Goal: Book appointment/travel/reservation

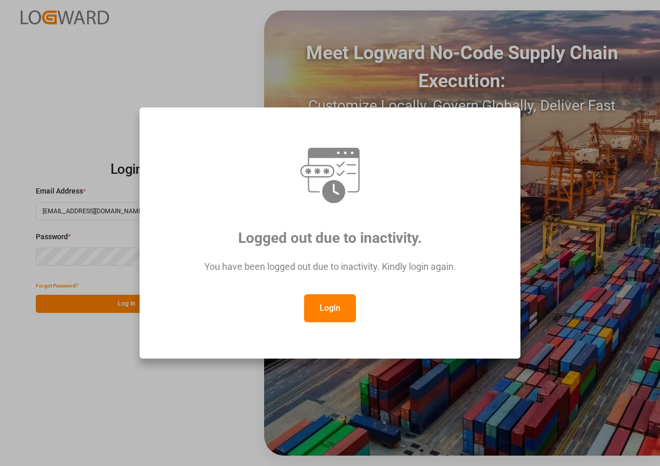
click at [324, 307] on button "Login" at bounding box center [330, 308] width 52 height 28
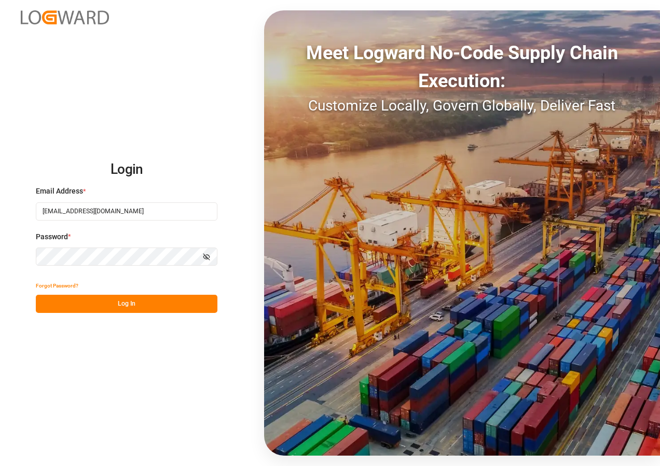
click at [154, 307] on button "Log In" at bounding box center [127, 304] width 182 height 18
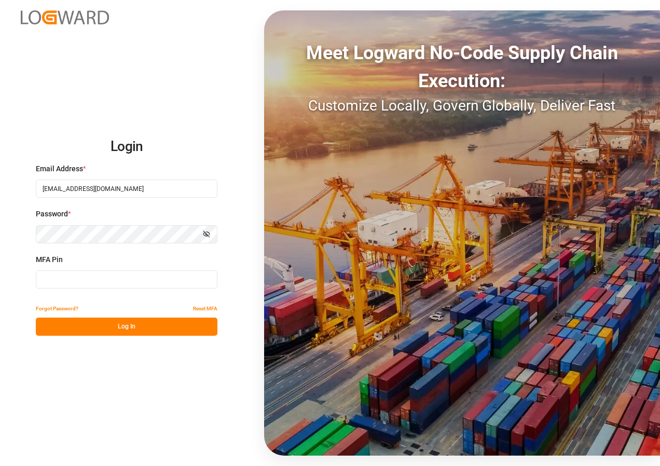
click at [69, 273] on input at bounding box center [127, 279] width 182 height 18
type input "005240"
click at [129, 325] on button "Log In" at bounding box center [127, 327] width 182 height 18
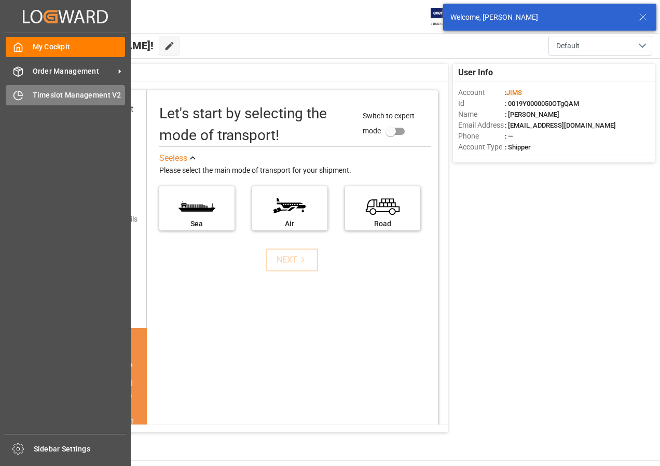
click at [42, 94] on span "Timeslot Management V2" at bounding box center [79, 95] width 93 height 11
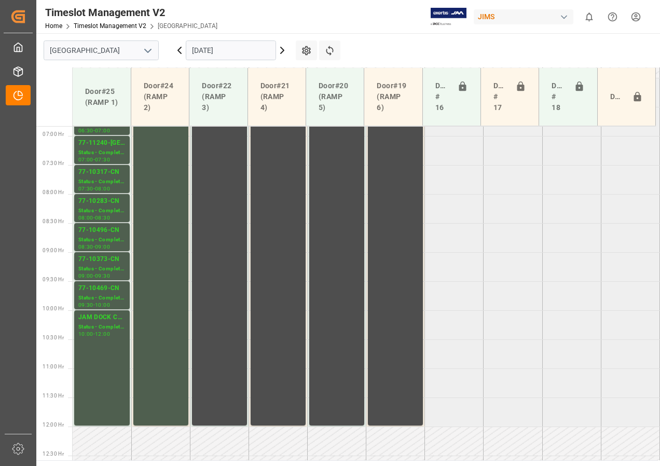
scroll to position [368, 0]
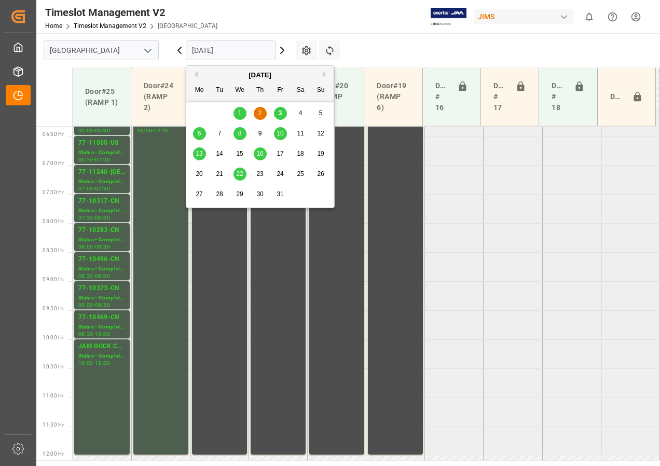
click at [219, 51] on input "[DATE]" at bounding box center [231, 50] width 90 height 20
click at [281, 116] on span "3" at bounding box center [281, 113] width 4 height 7
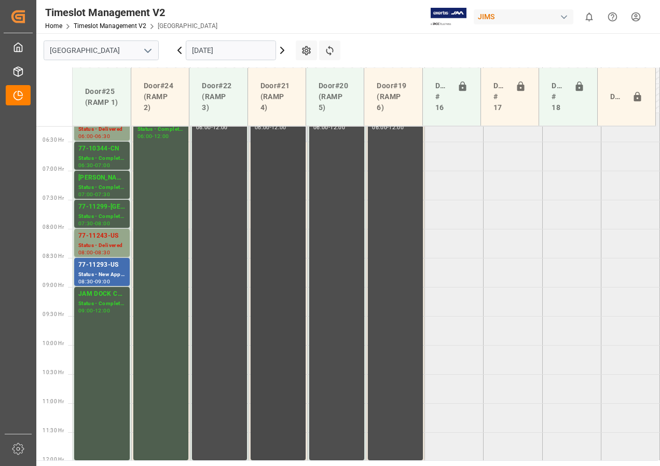
scroll to position [258, 0]
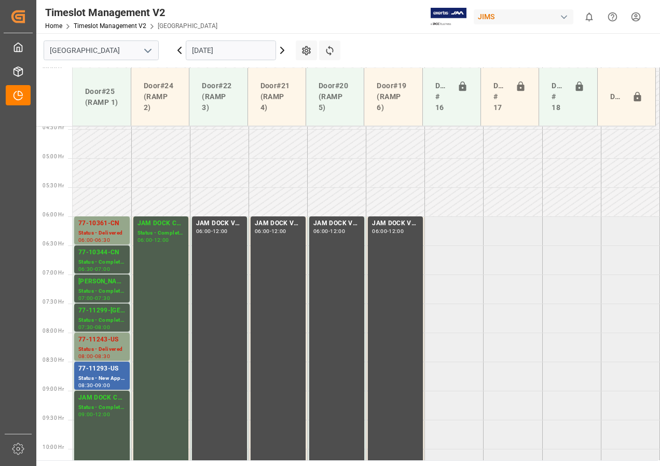
click at [216, 49] on input "[DATE]" at bounding box center [231, 50] width 90 height 20
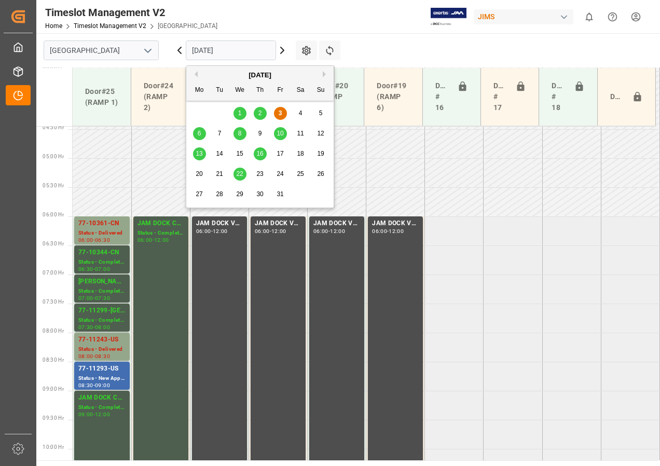
click at [200, 131] on span "6" at bounding box center [200, 133] width 4 height 7
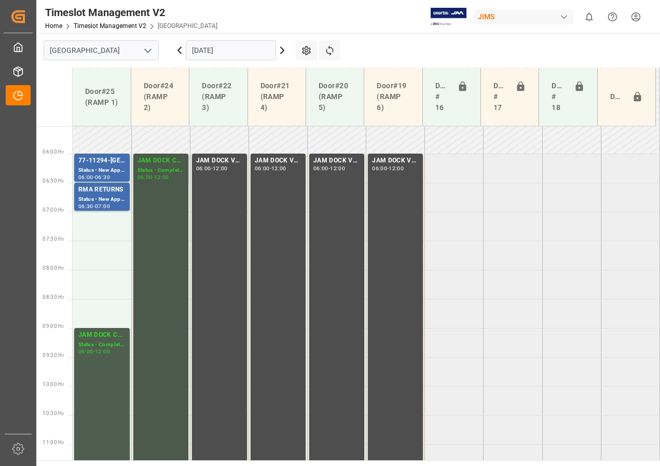
scroll to position [264, 0]
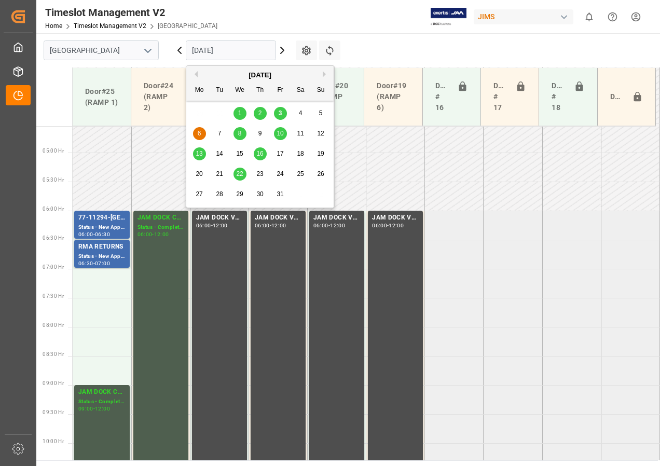
click at [206, 54] on input "[DATE]" at bounding box center [231, 50] width 90 height 20
click at [217, 131] on div "7" at bounding box center [219, 134] width 13 height 12
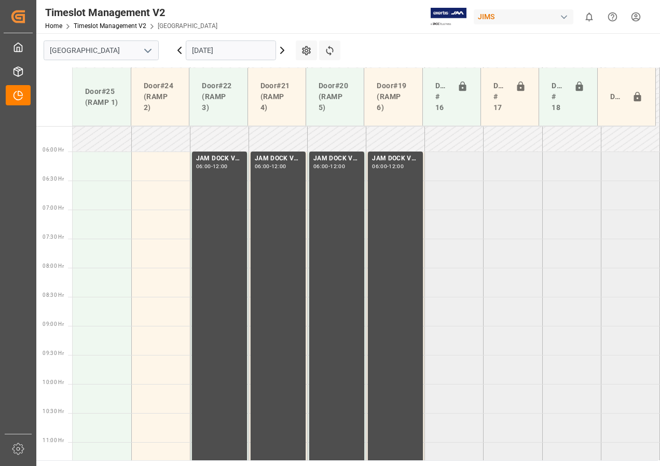
scroll to position [301, 0]
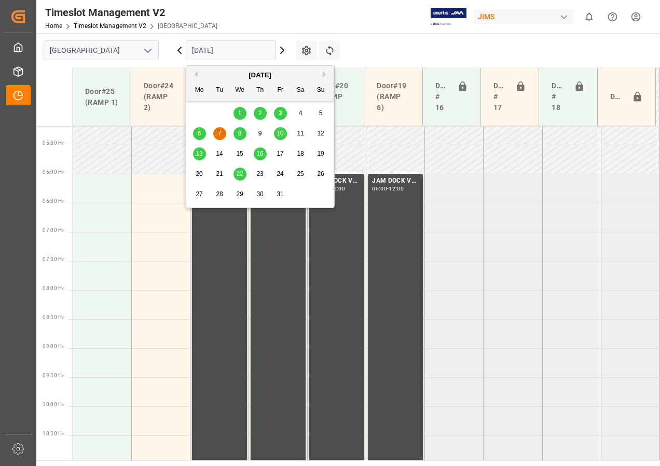
click at [210, 53] on input "[DATE]" at bounding box center [231, 50] width 90 height 20
click at [237, 134] on div "8" at bounding box center [240, 134] width 13 height 12
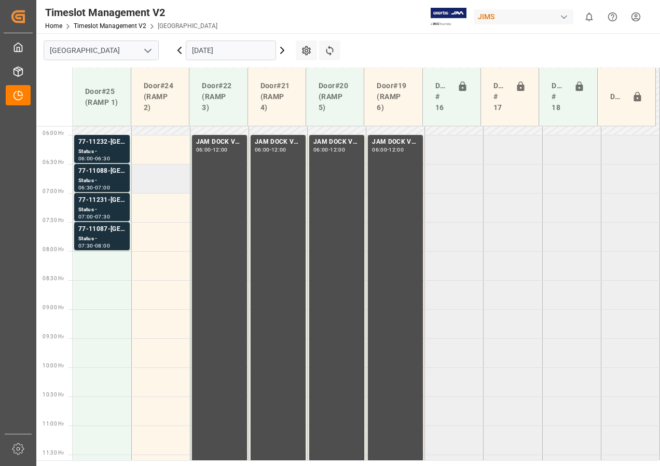
scroll to position [338, 0]
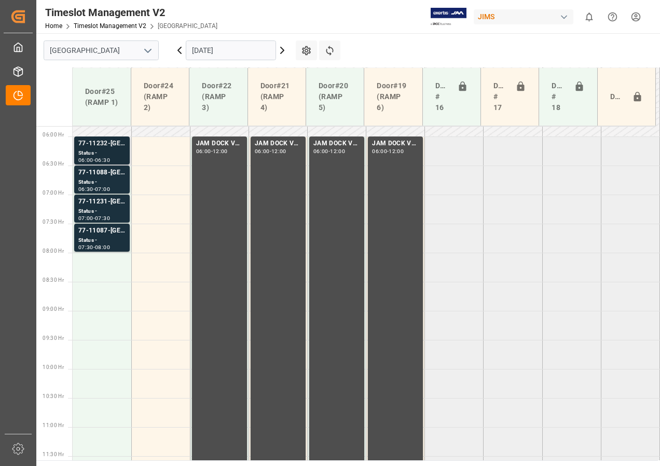
click at [105, 155] on div "Status -" at bounding box center [101, 153] width 47 height 9
click at [104, 178] on div "Status -" at bounding box center [101, 182] width 47 height 9
click at [102, 200] on div "77-11231-[GEOGRAPHIC_DATA]" at bounding box center [101, 202] width 47 height 10
click at [97, 235] on div "77-11087-[GEOGRAPHIC_DATA]" at bounding box center [101, 231] width 47 height 10
click at [118, 156] on div "Status -" at bounding box center [101, 153] width 47 height 9
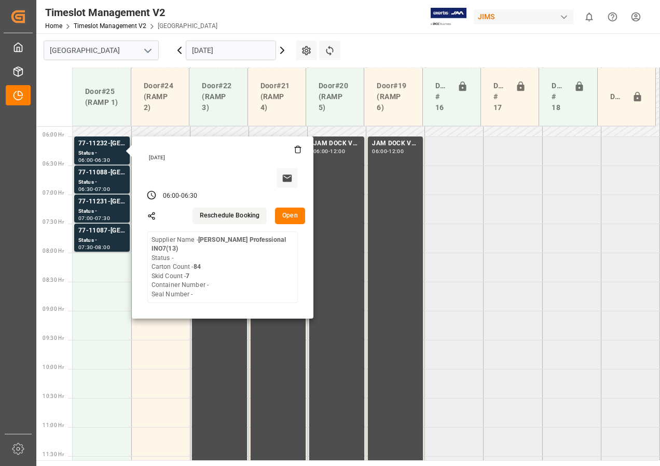
click at [288, 217] on button "Open" at bounding box center [290, 216] width 30 height 17
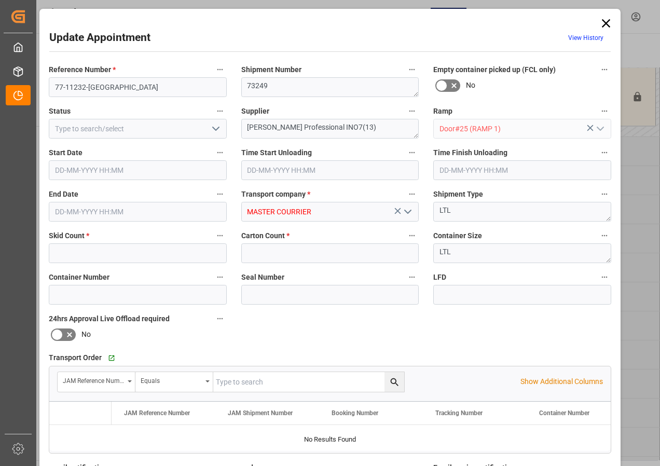
type input "7"
type input "84"
type input "[DATE] 06:00"
type input "[DATE] 06:30"
type input "[DATE] 19:20"
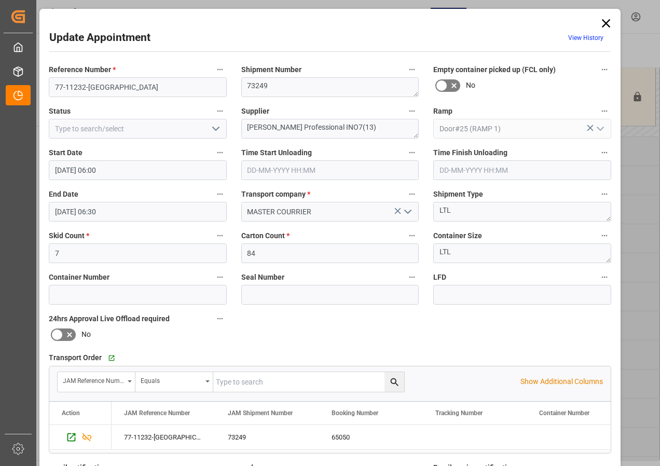
click at [606, 23] on icon at bounding box center [606, 23] width 15 height 15
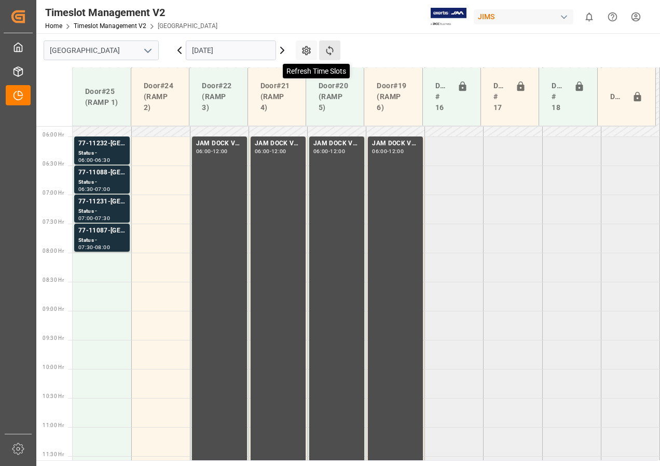
click at [328, 51] on icon at bounding box center [329, 50] width 11 height 11
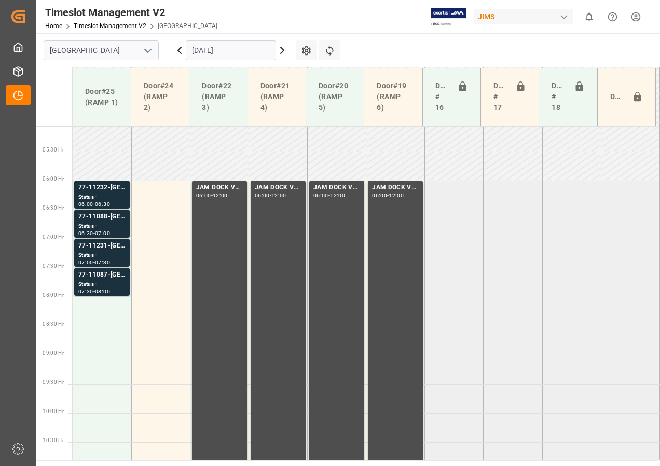
scroll to position [263, 0]
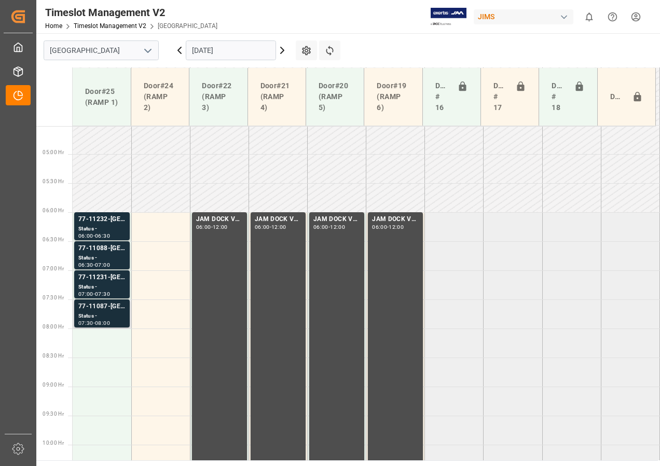
click at [110, 307] on div "77-11087-[GEOGRAPHIC_DATA]" at bounding box center [101, 307] width 47 height 10
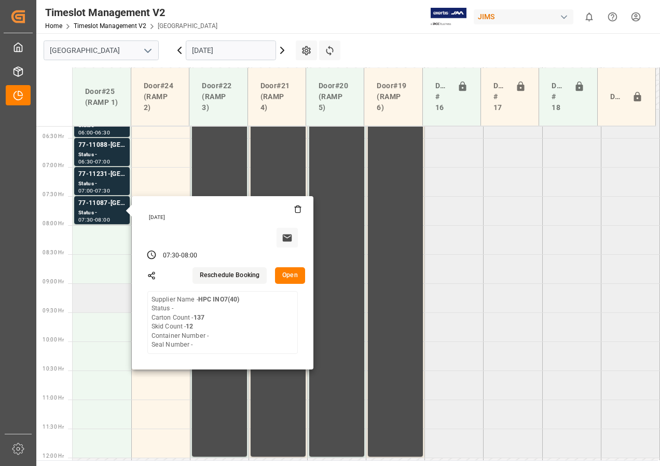
scroll to position [366, 0]
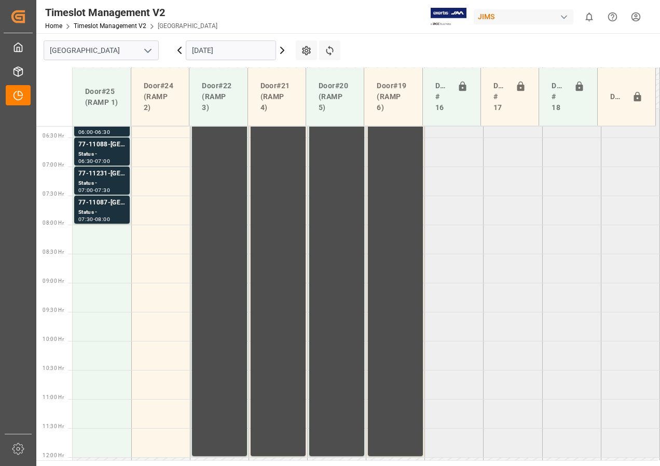
click at [93, 175] on div "77-11231-[GEOGRAPHIC_DATA]" at bounding box center [101, 174] width 47 height 10
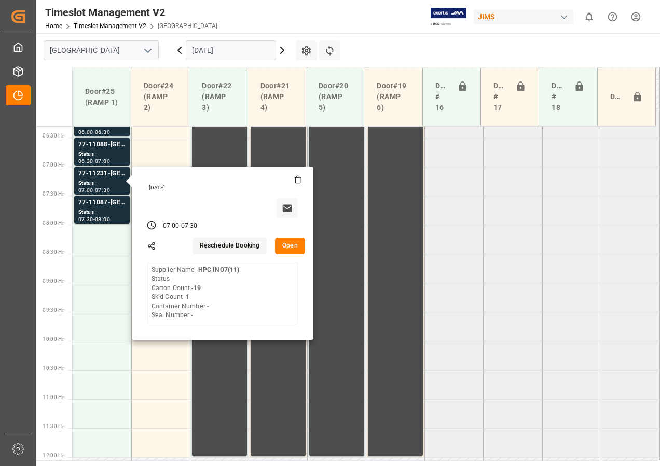
drag, startPoint x: 515, startPoint y: 175, endPoint x: 509, endPoint y: 174, distance: 5.7
click at [515, 175] on tabel "77-11232-[GEOGRAPHIC_DATA] Status - 06:00 - 06:30 JAM DOCK VOLUME CONTROL 06:00…" at bounding box center [367, 458] width 588 height 1396
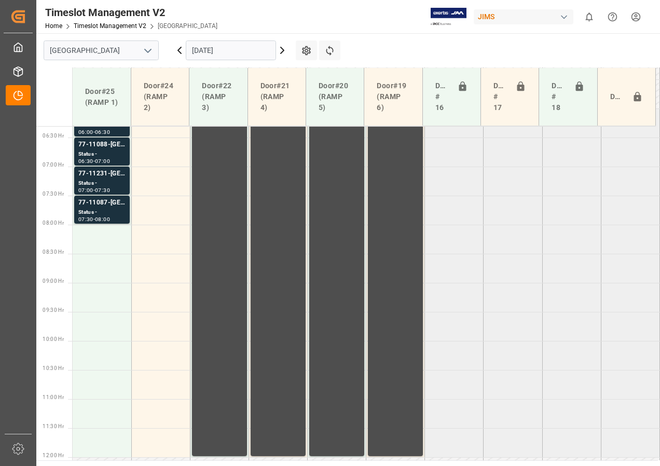
click at [221, 48] on input "[DATE]" at bounding box center [231, 50] width 90 height 20
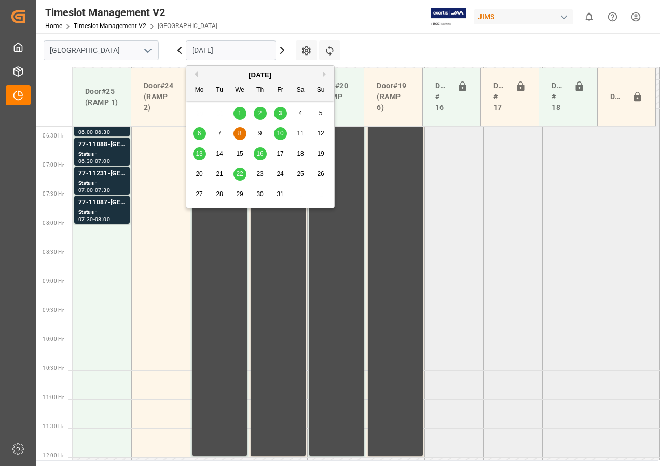
click at [279, 113] on span "3" at bounding box center [281, 113] width 4 height 7
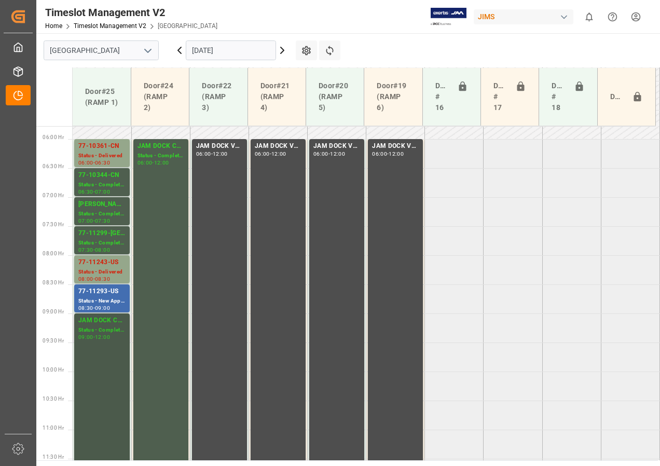
scroll to position [390, 0]
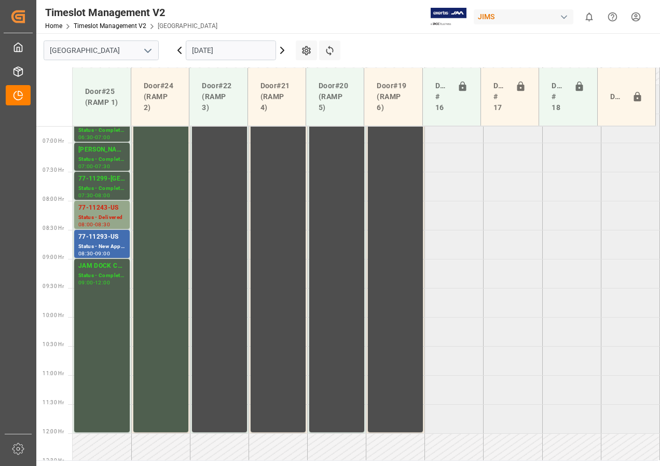
click at [214, 54] on input "[DATE]" at bounding box center [231, 50] width 90 height 20
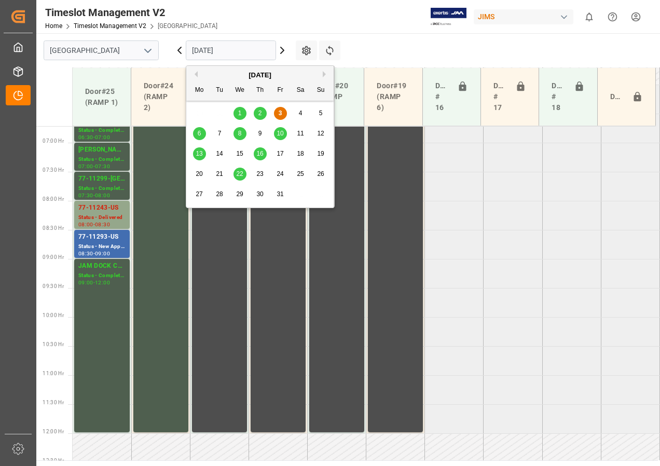
click at [198, 132] on span "6" at bounding box center [200, 133] width 4 height 7
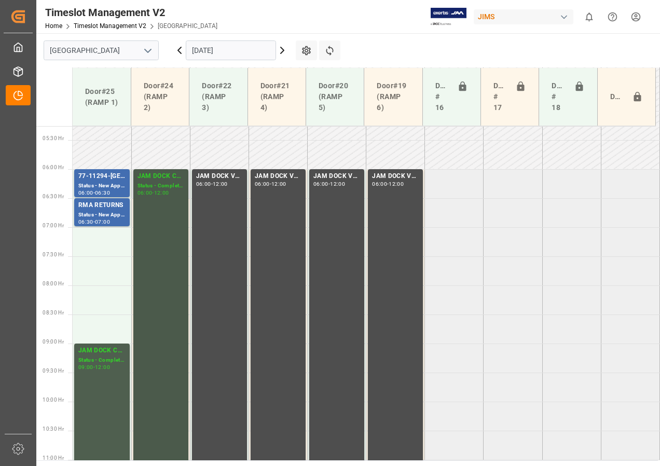
scroll to position [305, 0]
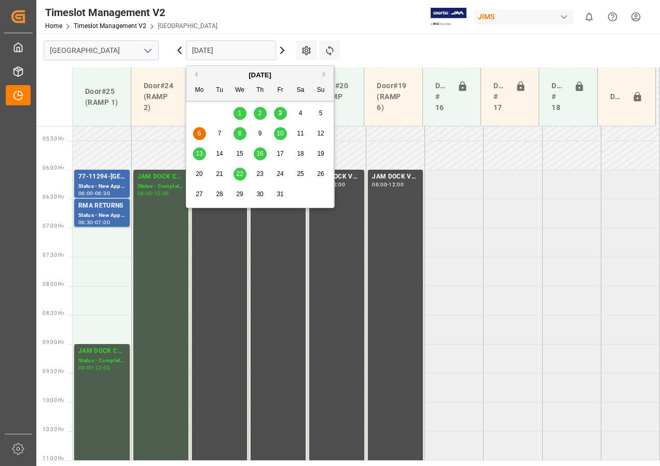
click at [211, 53] on input "[DATE]" at bounding box center [231, 50] width 90 height 20
click at [277, 111] on div "3" at bounding box center [280, 113] width 13 height 12
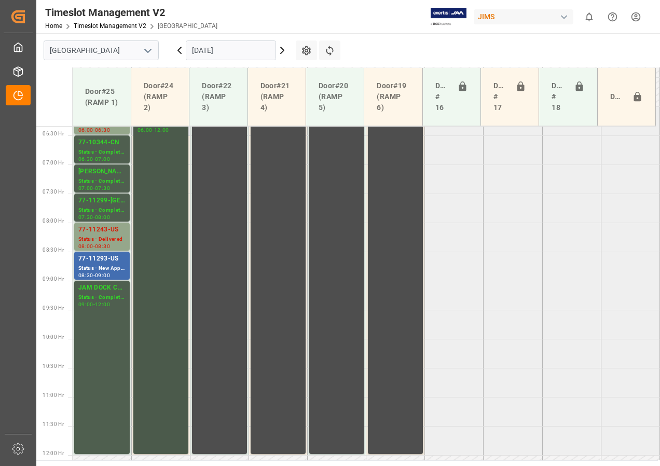
scroll to position [368, 0]
click at [94, 260] on div "77-11293-US" at bounding box center [101, 259] width 47 height 10
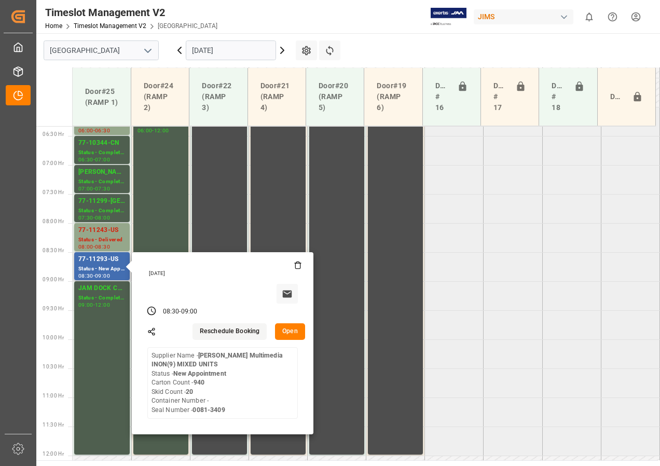
click at [292, 332] on button "Open" at bounding box center [290, 331] width 30 height 17
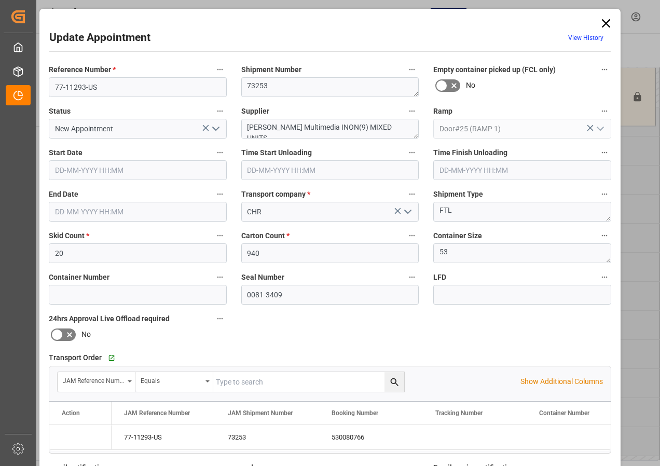
type input "[DATE] 08:30"
type input "[DATE] 09:00"
type input "[DATE] 13:24"
click at [81, 172] on input "[DATE] 08:30" at bounding box center [138, 170] width 178 height 20
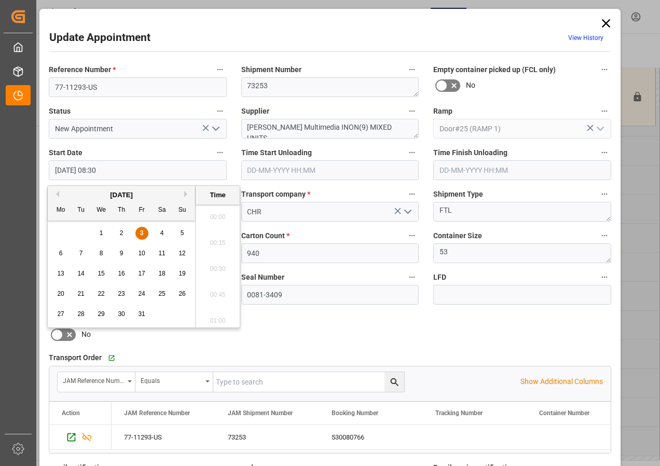
scroll to position [834, 0]
click at [61, 252] on span "6" at bounding box center [61, 253] width 4 height 7
click at [210, 212] on li "07:00" at bounding box center [218, 214] width 44 height 26
type input "[DATE] 07:00"
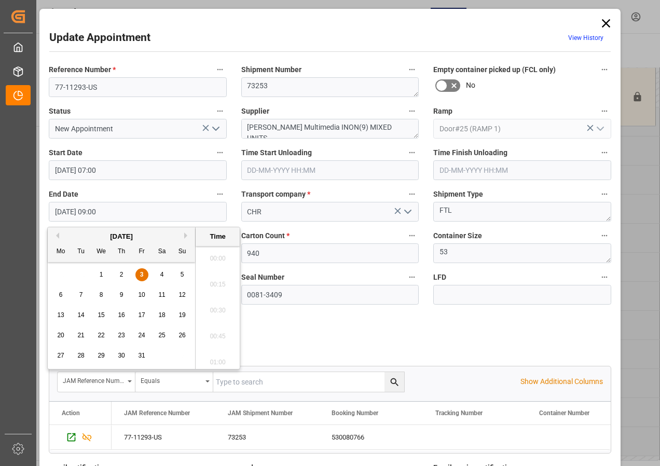
click at [83, 210] on input "[DATE] 09:00" at bounding box center [138, 212] width 178 height 20
click at [61, 293] on span "6" at bounding box center [61, 294] width 4 height 7
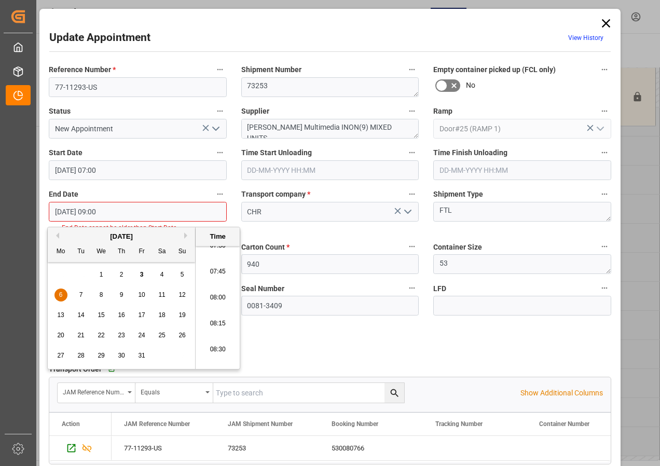
scroll to position [782, 0]
click at [214, 254] on li "07:30" at bounding box center [218, 255] width 44 height 26
type input "[DATE] 07:30"
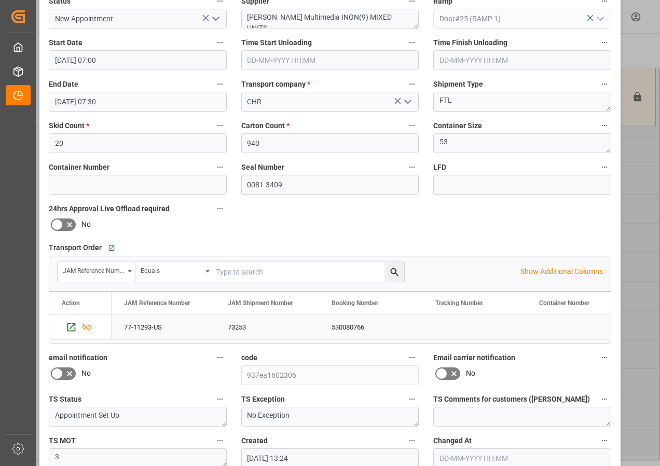
scroll to position [165, 0]
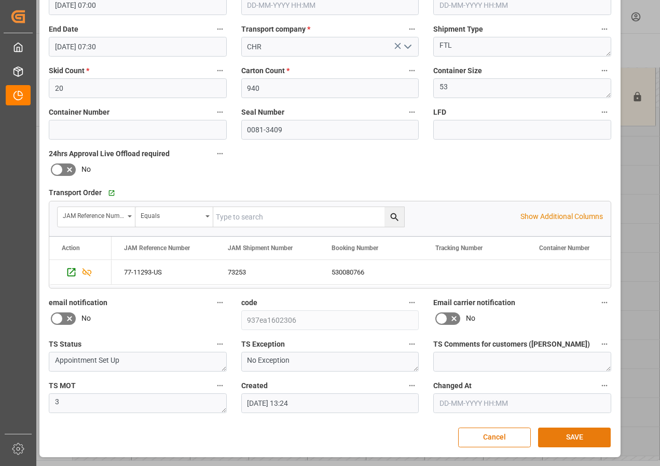
click at [568, 434] on button "SAVE" at bounding box center [574, 438] width 73 height 20
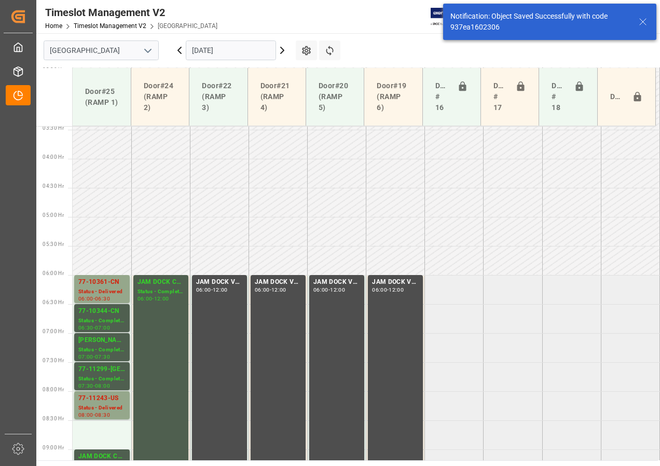
scroll to position [364, 0]
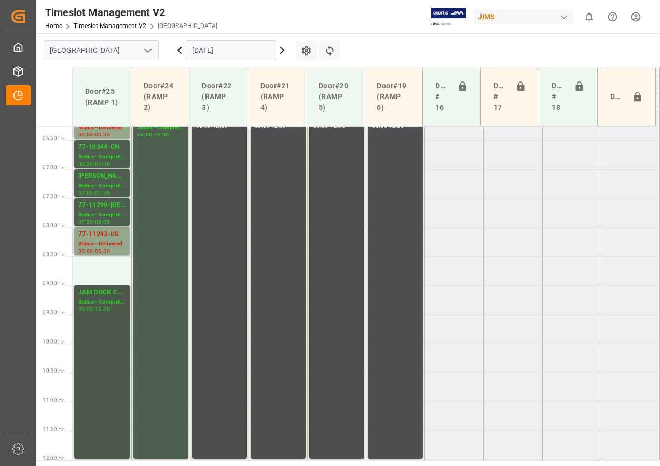
click at [96, 302] on div "Status - Completed" at bounding box center [101, 302] width 47 height 9
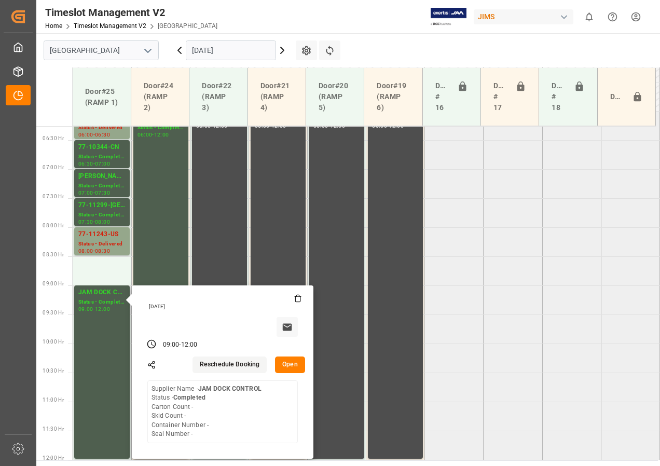
click at [291, 362] on button "Open" at bounding box center [290, 365] width 30 height 17
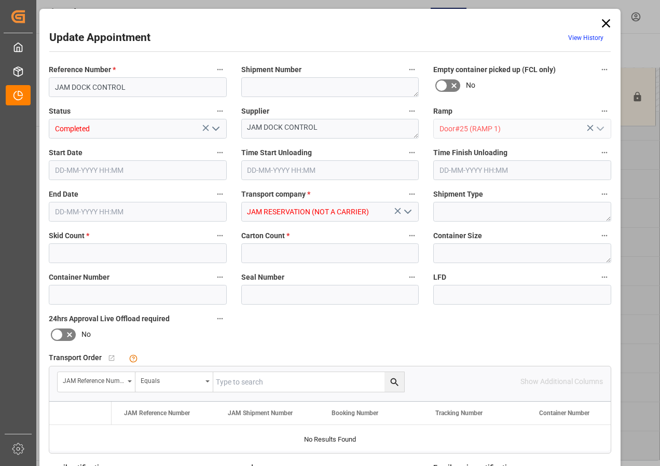
type input "0"
type input "[DATE] 09:00"
type input "[DATE] 12:00"
type input "[DATE] 13:46"
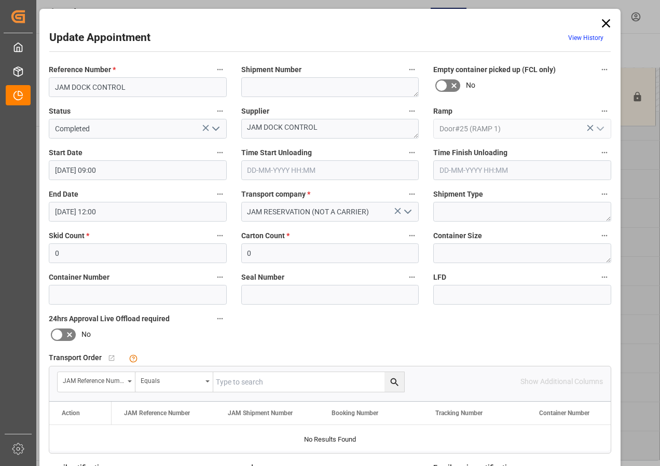
click at [96, 170] on input "[DATE] 09:00" at bounding box center [138, 170] width 178 height 20
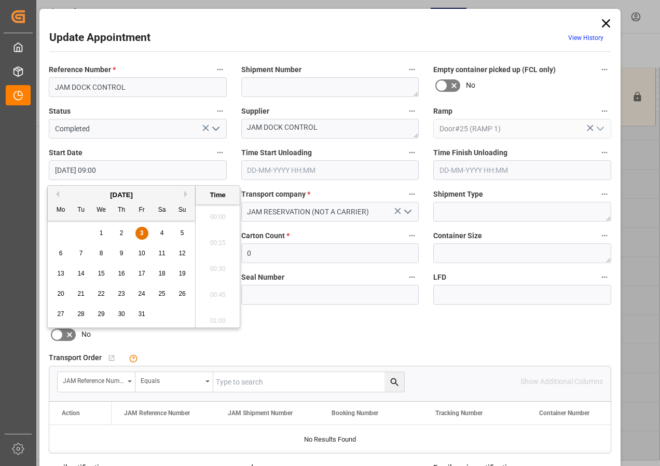
scroll to position [886, 0]
click at [141, 231] on span "3" at bounding box center [142, 232] width 4 height 7
click at [212, 211] on li "08:30" at bounding box center [218, 214] width 44 height 26
type input "[DATE] 08:30"
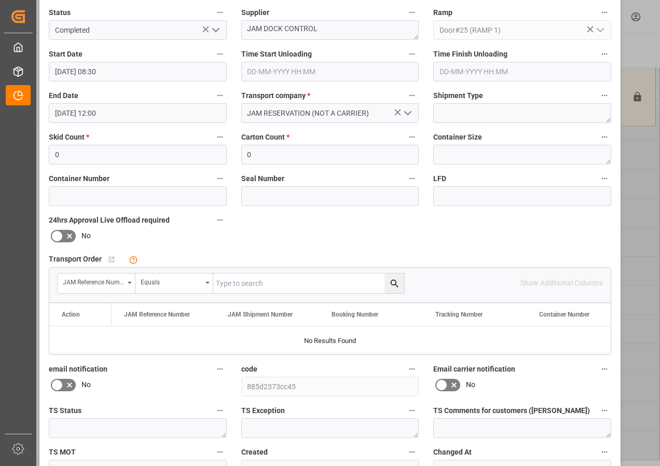
scroll to position [156, 0]
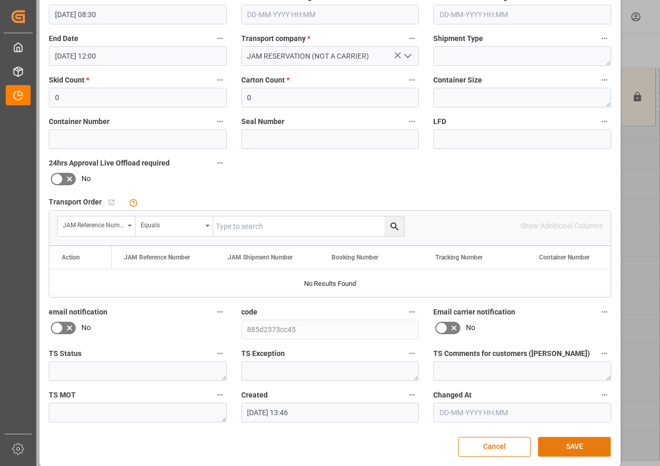
click at [574, 444] on button "SAVE" at bounding box center [574, 447] width 73 height 20
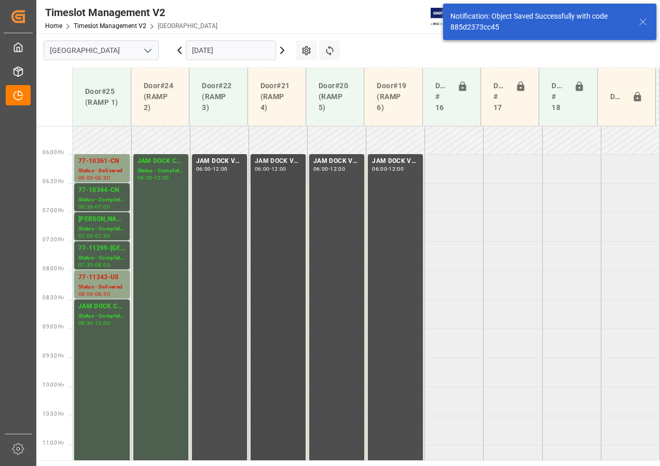
scroll to position [370, 0]
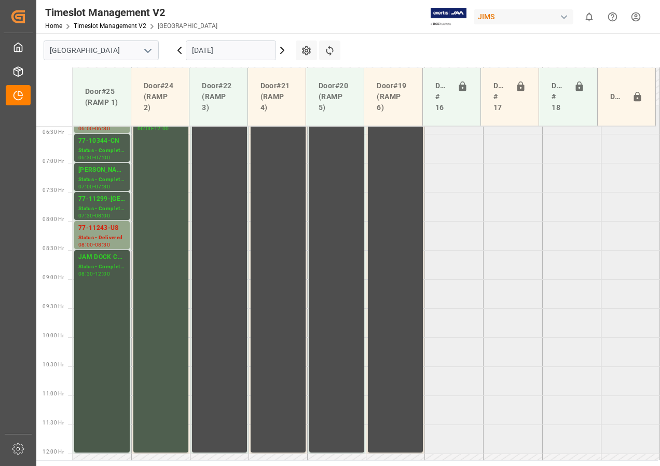
click at [97, 270] on div "Status - Completed" at bounding box center [101, 267] width 47 height 9
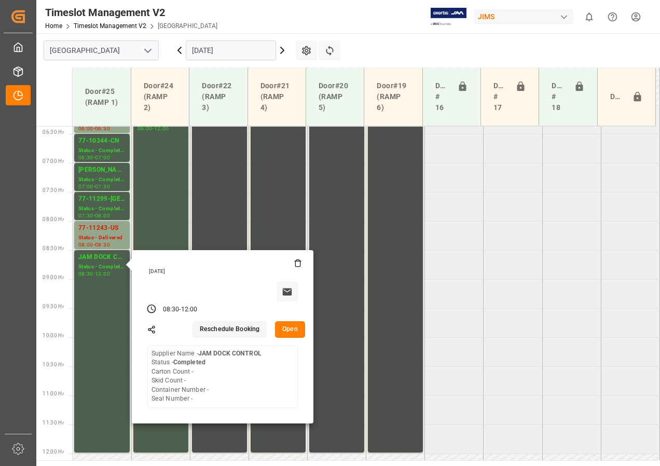
click at [288, 330] on button "Open" at bounding box center [290, 329] width 30 height 17
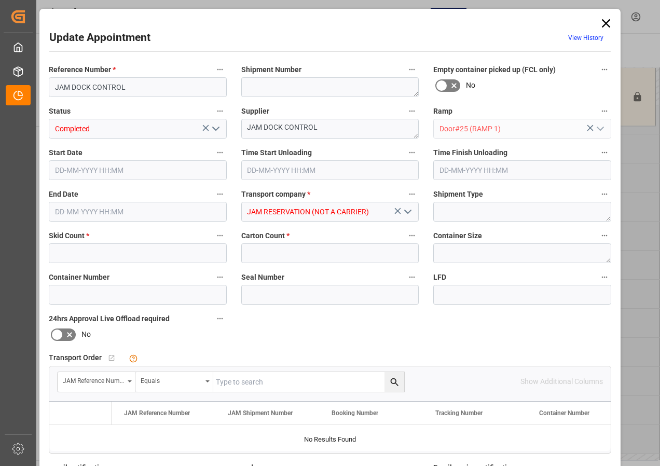
type input "0"
type input "[DATE] 08:30"
type input "[DATE] 12:00"
type input "[DATE] 13:46"
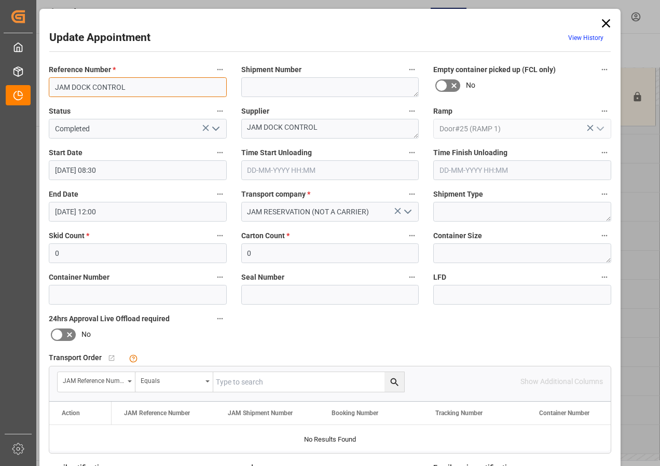
drag, startPoint x: 54, startPoint y: 86, endPoint x: 152, endPoint y: 88, distance: 97.1
click at [152, 88] on input "JAM DOCK CONTROL" at bounding box center [138, 87] width 178 height 20
drag, startPoint x: 89, startPoint y: 86, endPoint x: 45, endPoint y: 86, distance: 44.1
click at [45, 86] on div "Reference Number * NO SAME-DAY" at bounding box center [138, 80] width 193 height 42
type input "NO SAME-DAY"
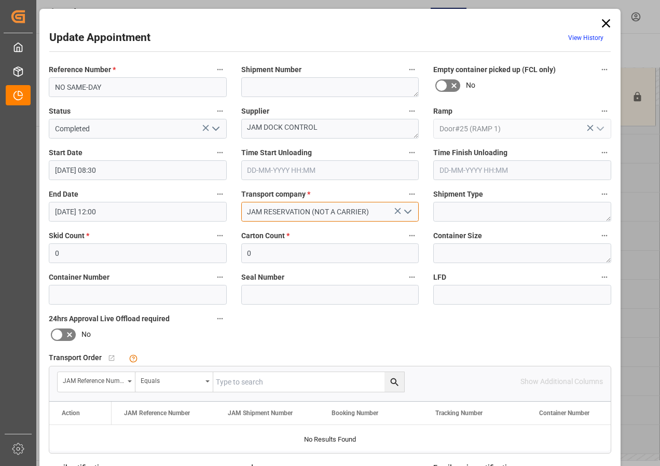
click at [257, 211] on input "JAM RESERVATION (NOT A CARRIER)" at bounding box center [330, 212] width 178 height 20
paste input "NO SAME-DAY"
drag, startPoint x: 247, startPoint y: 210, endPoint x: 410, endPoint y: 202, distance: 163.2
click at [410, 202] on input "JAMNO SAME-DAY RESERVATION (NOT A CARRIER)" at bounding box center [330, 212] width 178 height 20
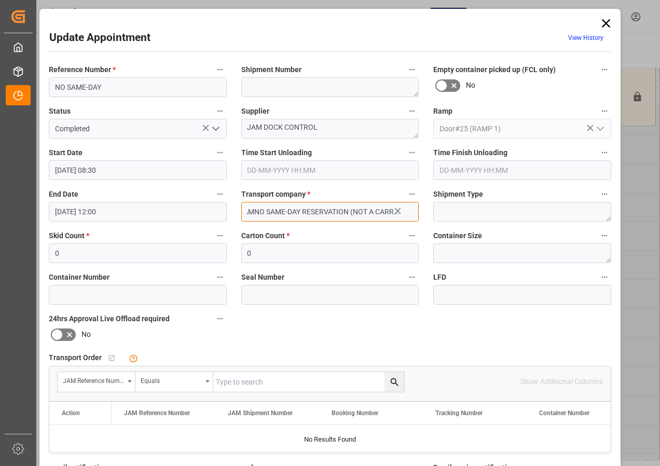
paste input "NO SAME-DAY"
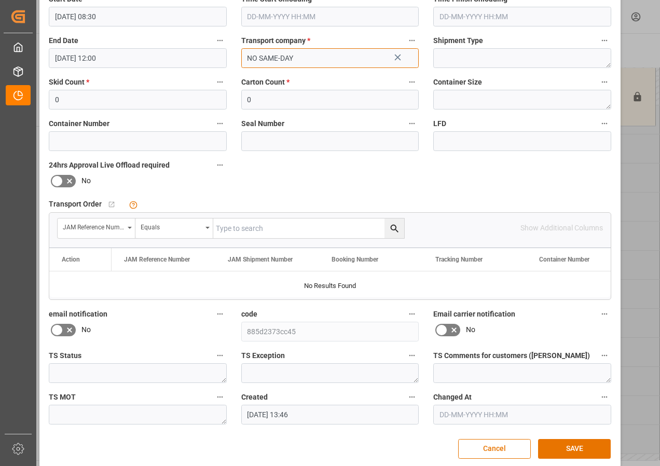
scroll to position [165, 0]
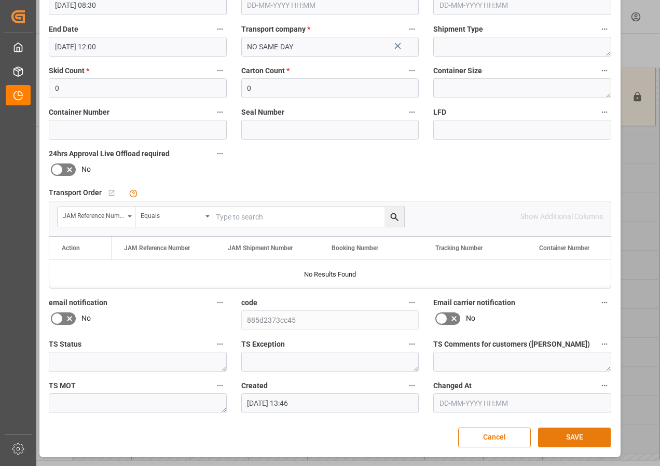
type input "JAM RESERVATION (NOT A CARRIER)"
click at [568, 439] on button "SAVE" at bounding box center [574, 438] width 73 height 20
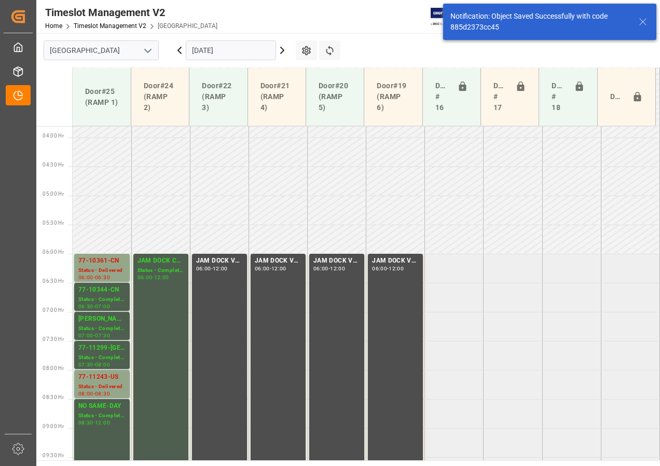
scroll to position [214, 0]
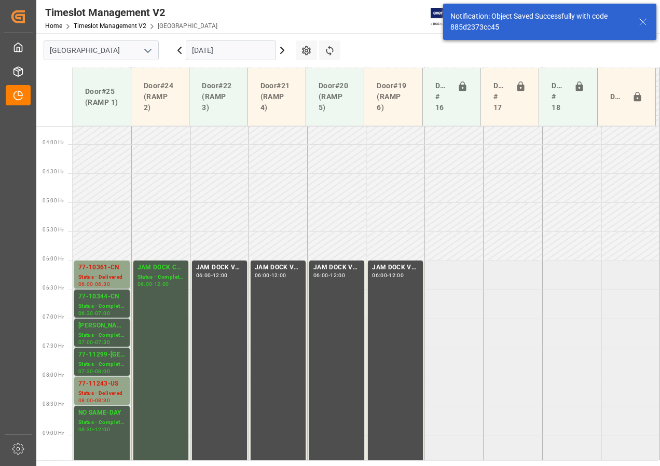
click at [207, 49] on input "[DATE]" at bounding box center [231, 50] width 90 height 20
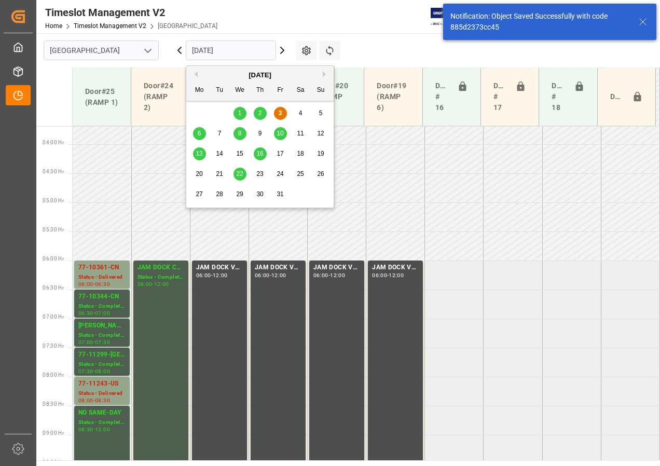
click at [199, 130] on span "6" at bounding box center [200, 133] width 4 height 7
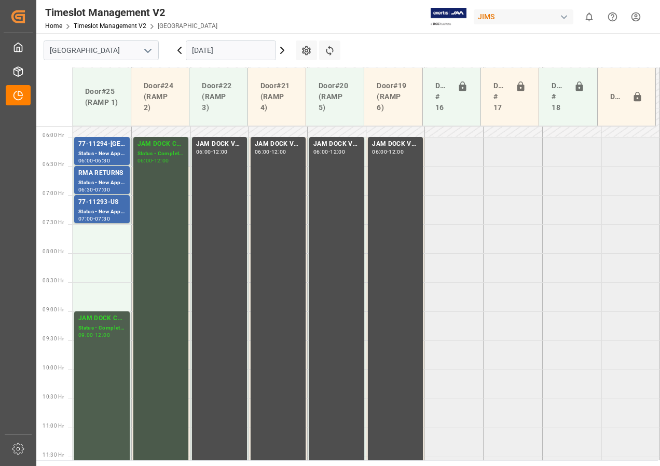
scroll to position [326, 0]
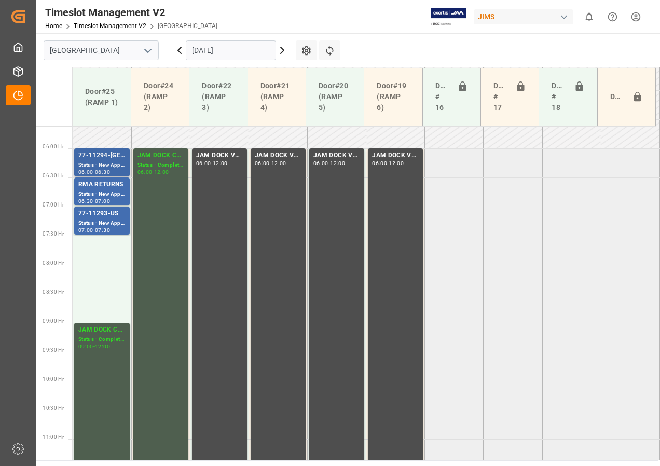
click at [105, 161] on div "Status - New Appointment" at bounding box center [101, 165] width 47 height 9
click at [104, 218] on div "77-11293-US" at bounding box center [101, 214] width 47 height 10
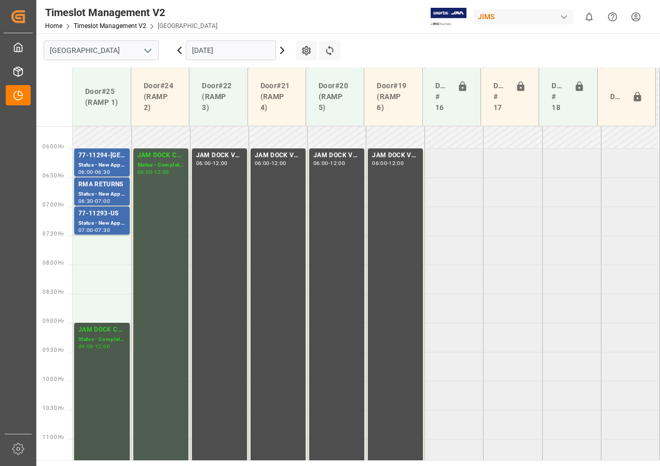
click at [98, 335] on div "JAM DOCK CONTROL" at bounding box center [101, 330] width 47 height 10
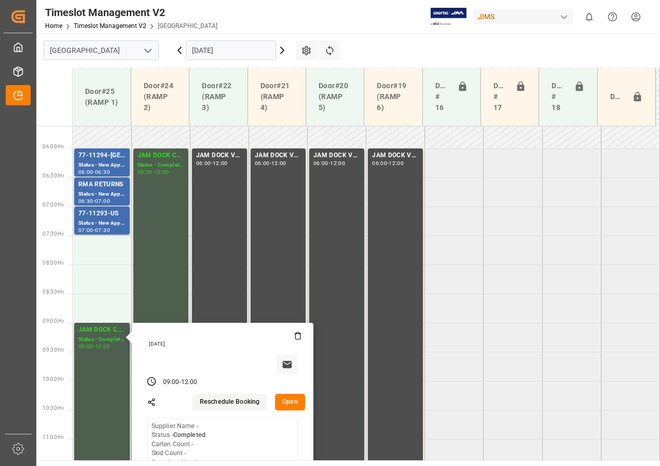
click at [292, 401] on button "Open" at bounding box center [290, 402] width 30 height 17
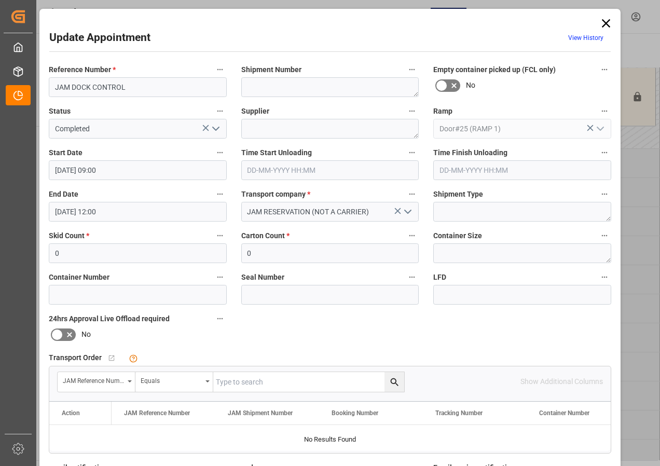
click at [80, 171] on input "[DATE] 09:00" at bounding box center [138, 170] width 178 height 20
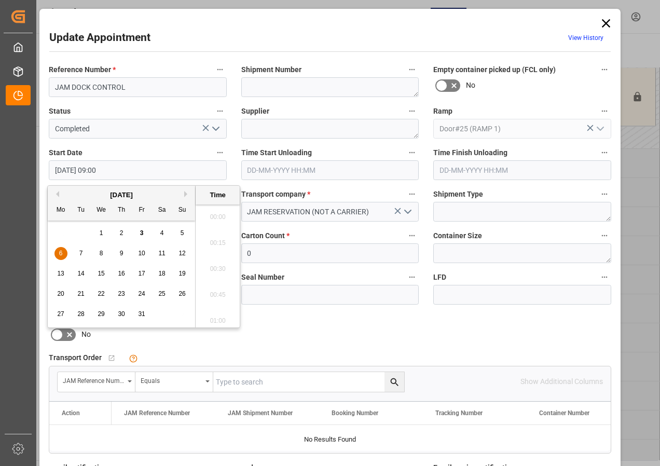
scroll to position [886, 0]
click at [59, 252] on span "6" at bounding box center [61, 253] width 4 height 7
click at [219, 265] on li "10:00" at bounding box center [218, 266] width 44 height 26
type input "[DATE] 10:00"
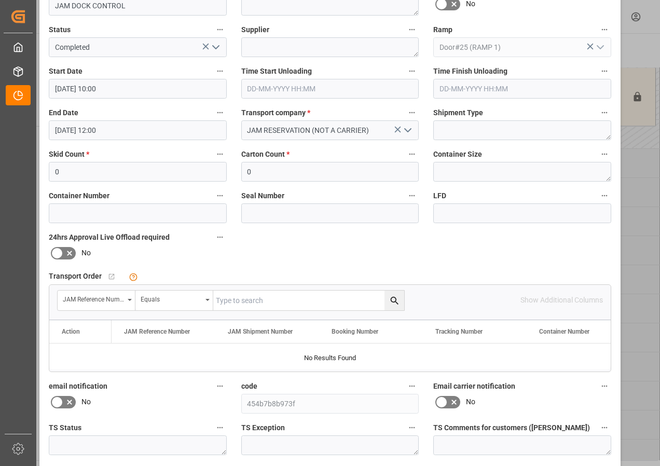
scroll to position [156, 0]
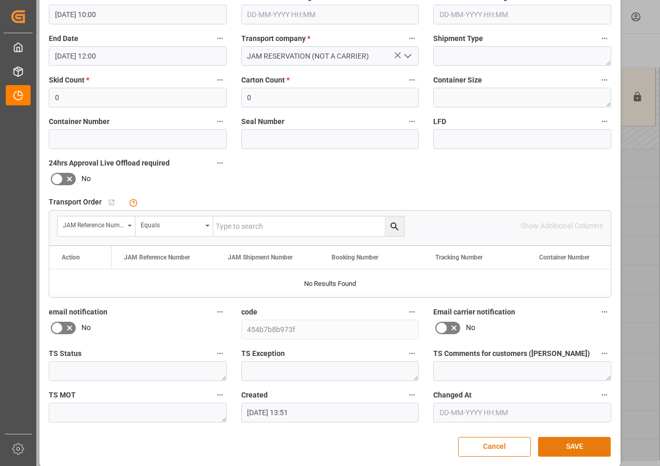
click at [574, 451] on button "SAVE" at bounding box center [574, 447] width 73 height 20
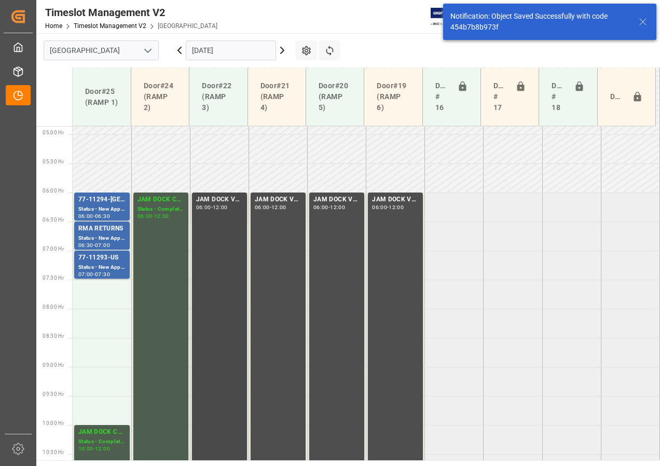
scroll to position [279, 0]
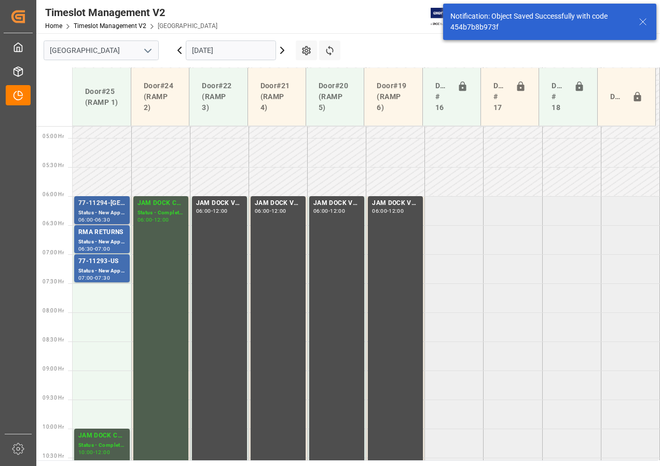
click at [101, 210] on div "Status - New Appointment" at bounding box center [101, 213] width 47 height 9
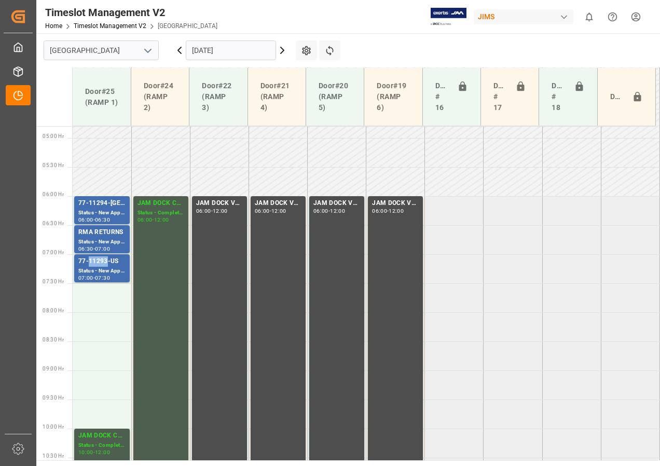
click at [98, 264] on div "77-11293-US" at bounding box center [101, 261] width 47 height 10
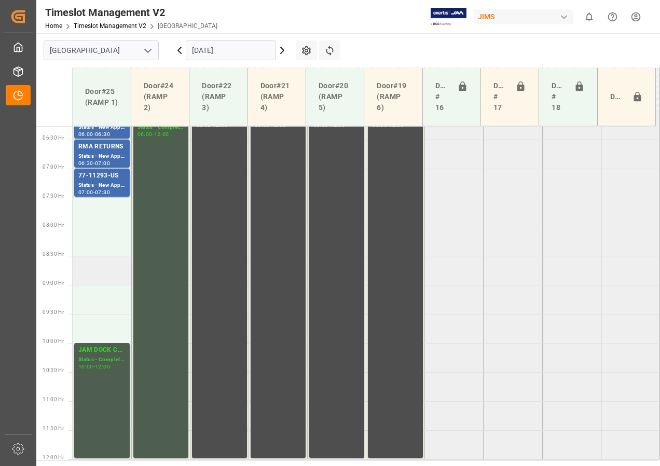
scroll to position [383, 0]
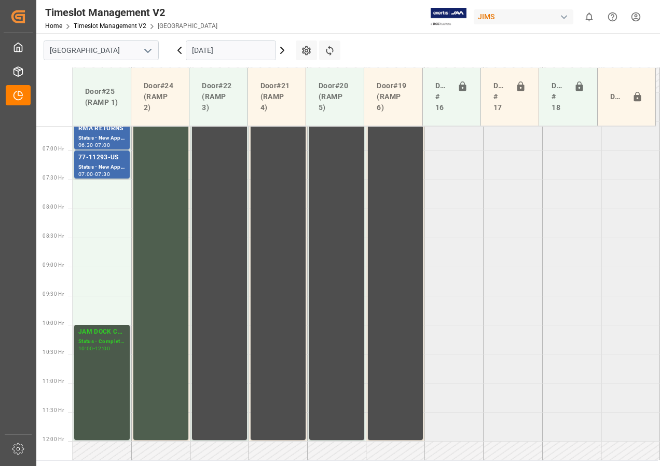
click at [102, 337] on div "Status - Completed" at bounding box center [101, 341] width 47 height 9
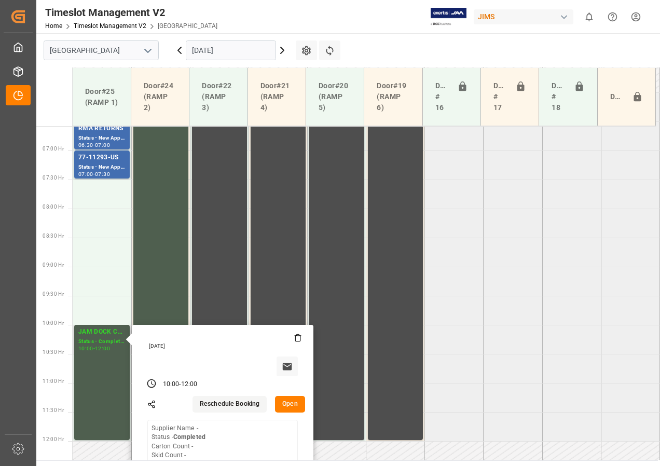
click at [292, 404] on button "Open" at bounding box center [290, 404] width 30 height 17
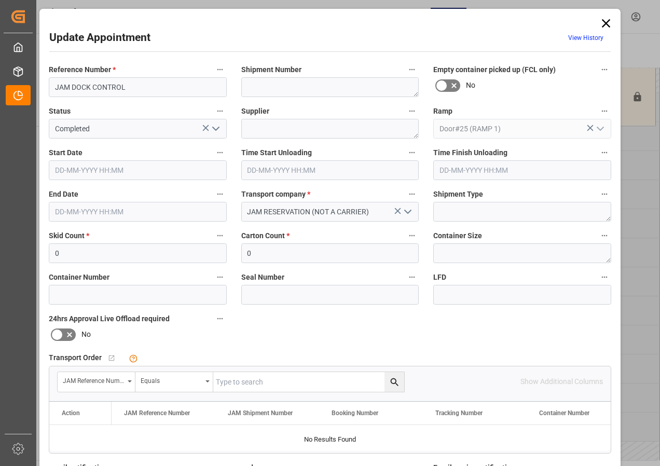
type input "[DATE] 10:00"
type input "[DATE] 12:00"
type input "[DATE] 13:51"
click at [69, 170] on input "[DATE] 10:00" at bounding box center [138, 170] width 178 height 20
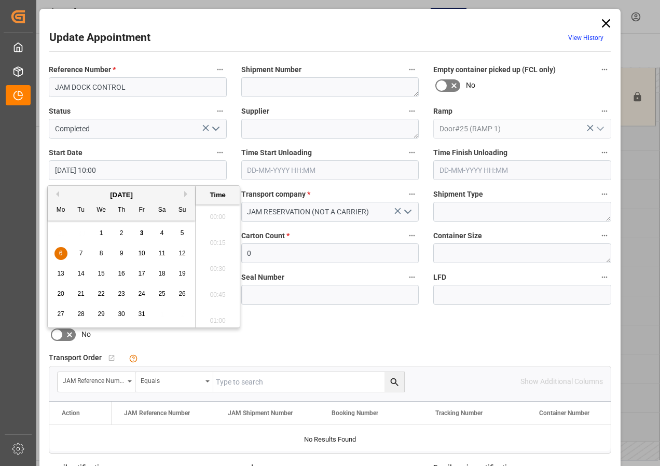
scroll to position [990, 0]
click at [54, 258] on div "6" at bounding box center [60, 254] width 13 height 12
click at [213, 214] on li "09:30" at bounding box center [218, 214] width 44 height 26
type input "[DATE] 09:30"
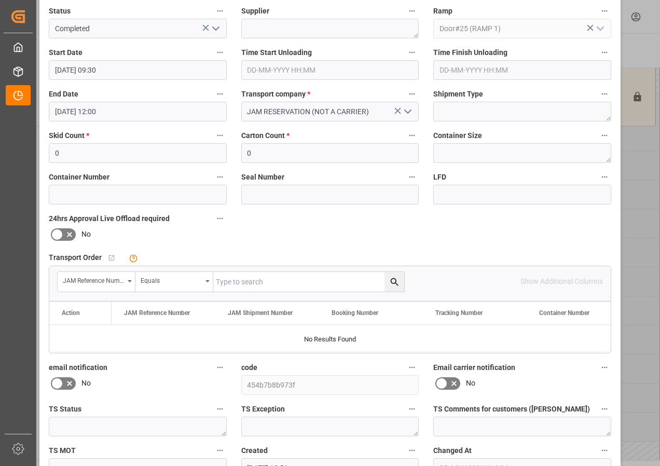
scroll to position [156, 0]
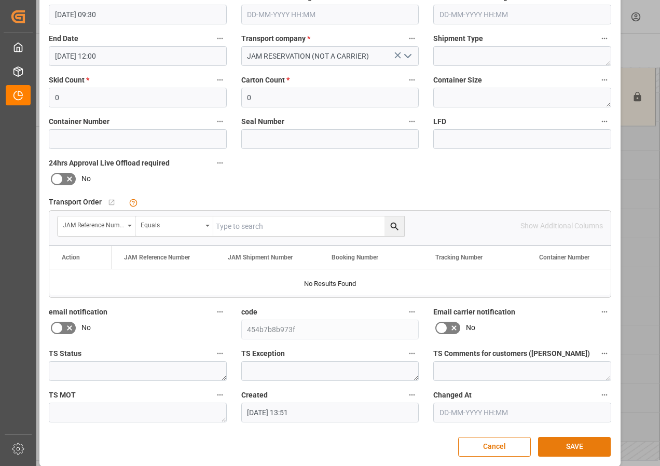
drag, startPoint x: 587, startPoint y: 446, endPoint x: 579, endPoint y: 440, distance: 9.9
click at [586, 446] on button "SAVE" at bounding box center [574, 447] width 73 height 20
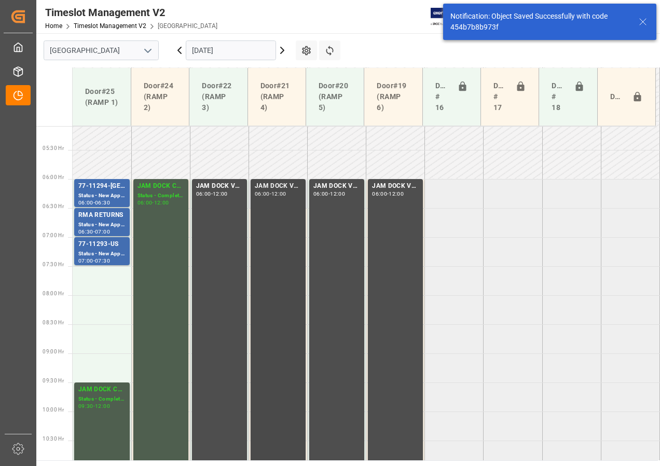
scroll to position [272, 0]
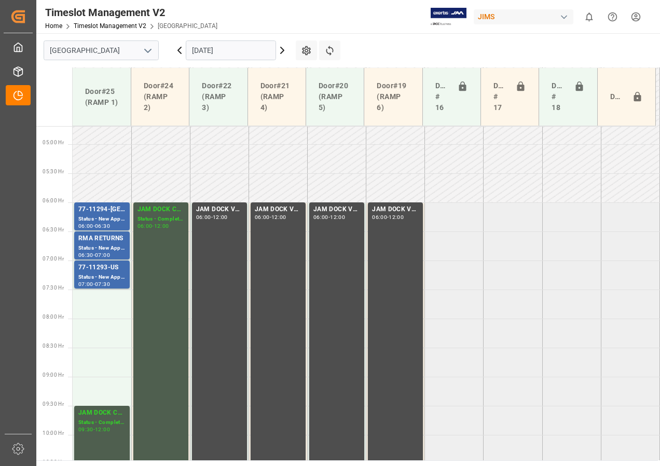
click at [280, 50] on icon at bounding box center [282, 50] width 12 height 12
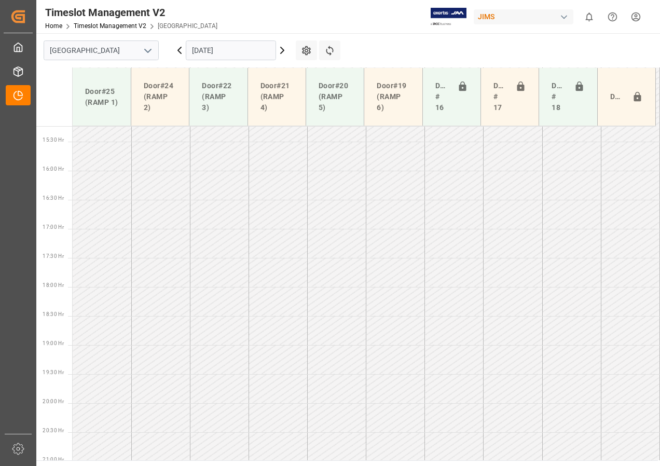
scroll to position [887, 0]
click at [237, 47] on input "[DATE]" at bounding box center [231, 50] width 90 height 20
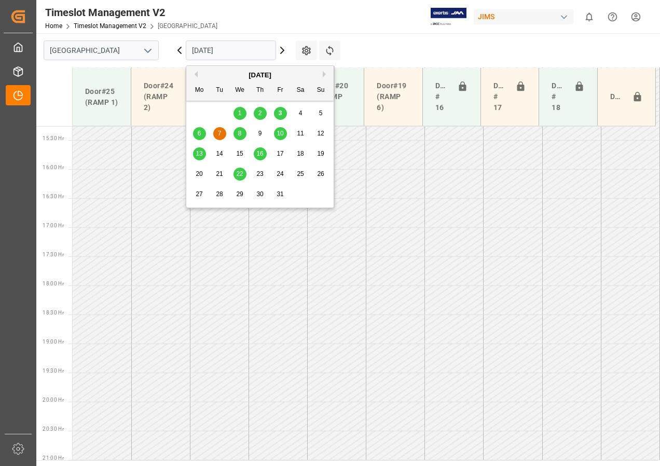
click at [277, 135] on span "10" at bounding box center [280, 133] width 7 height 7
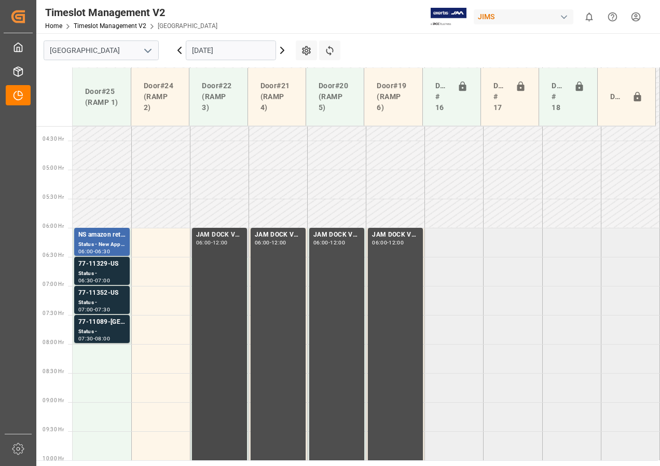
scroll to position [242, 0]
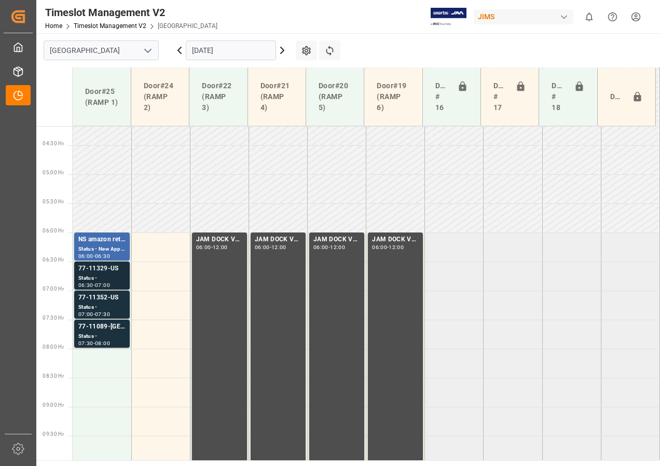
click at [112, 280] on div "Status -" at bounding box center [101, 278] width 47 height 9
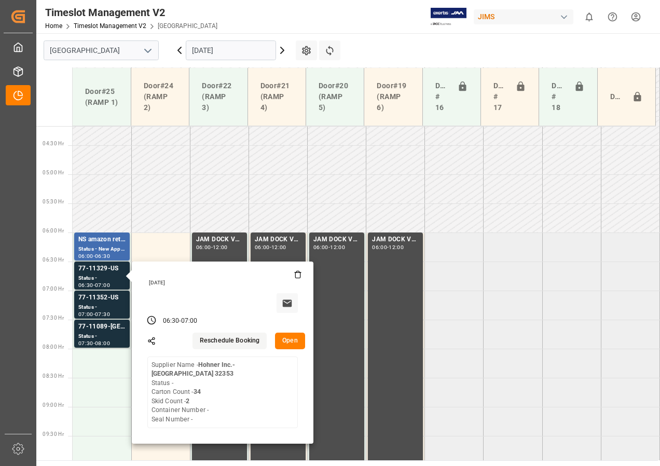
click at [249, 48] on input "[DATE]" at bounding box center [231, 50] width 90 height 20
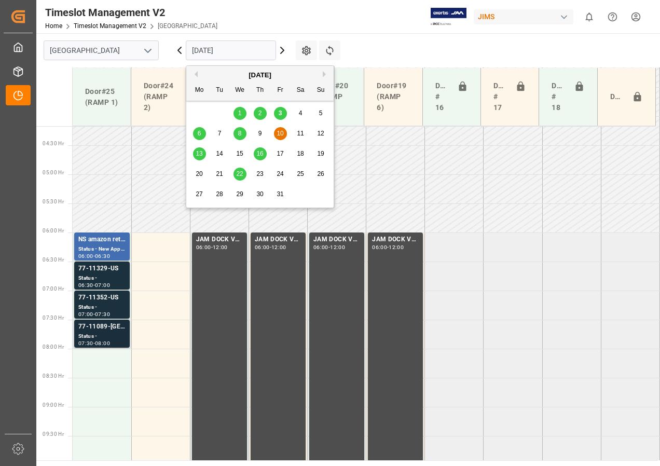
click at [115, 333] on div "Status -" at bounding box center [101, 336] width 47 height 9
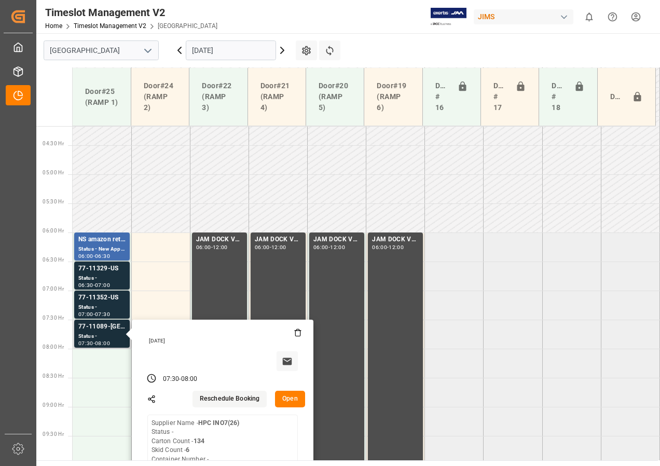
scroll to position [294, 0]
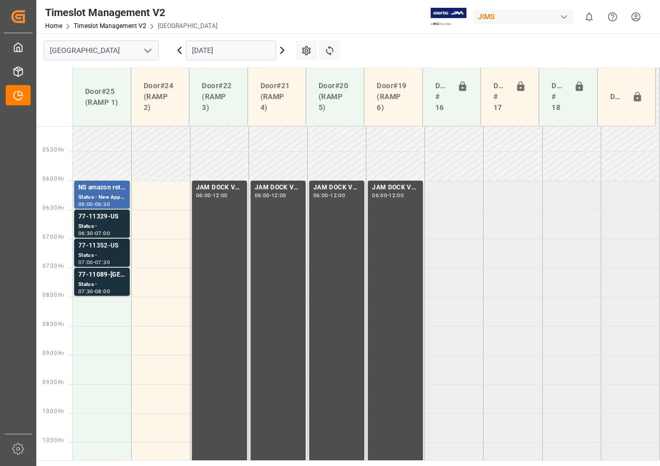
click at [98, 250] on div "77-11352-US" at bounding box center [101, 246] width 47 height 10
click at [97, 225] on div "Status -" at bounding box center [101, 226] width 47 height 9
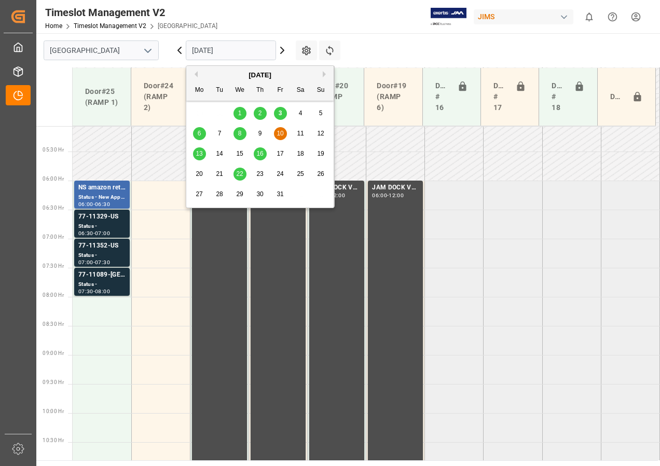
click at [211, 53] on input "[DATE]" at bounding box center [231, 50] width 90 height 20
click at [236, 132] on div "8" at bounding box center [240, 134] width 13 height 12
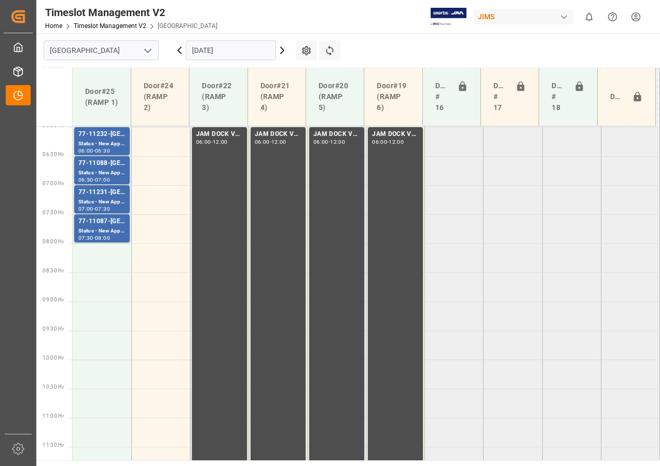
scroll to position [326, 0]
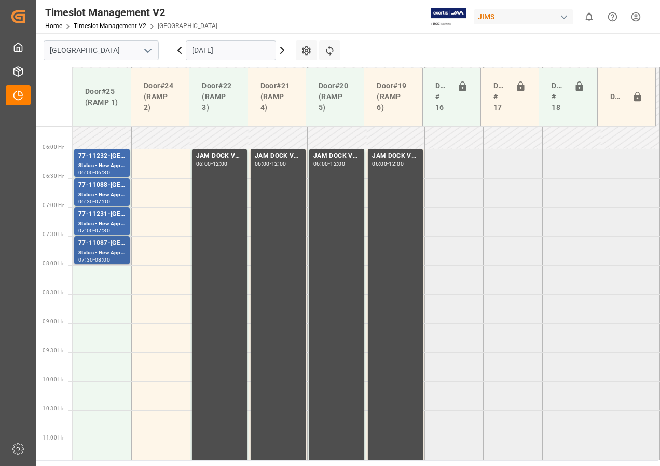
click at [118, 257] on div "07:30 - 08:00" at bounding box center [101, 260] width 47 height 6
click at [102, 227] on div "Status - New Appointment" at bounding box center [101, 224] width 47 height 9
click at [104, 193] on div "Status - New Appointment" at bounding box center [101, 194] width 47 height 9
click at [119, 170] on div "06:00 - 06:30" at bounding box center [101, 173] width 47 height 6
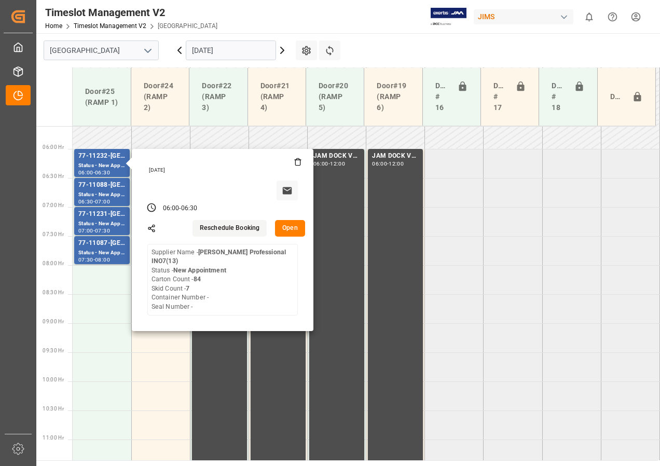
click at [212, 48] on input "[DATE]" at bounding box center [231, 50] width 90 height 20
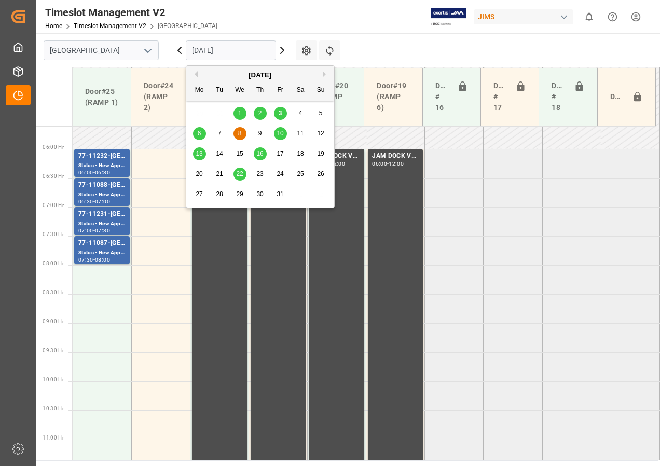
click at [279, 128] on div "10" at bounding box center [280, 134] width 13 height 12
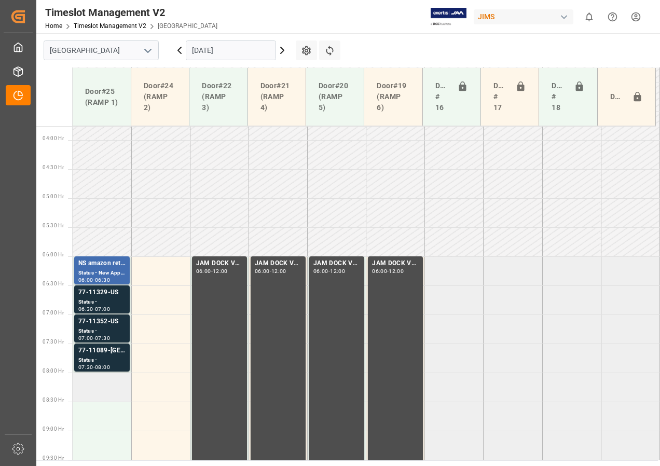
scroll to position [316, 0]
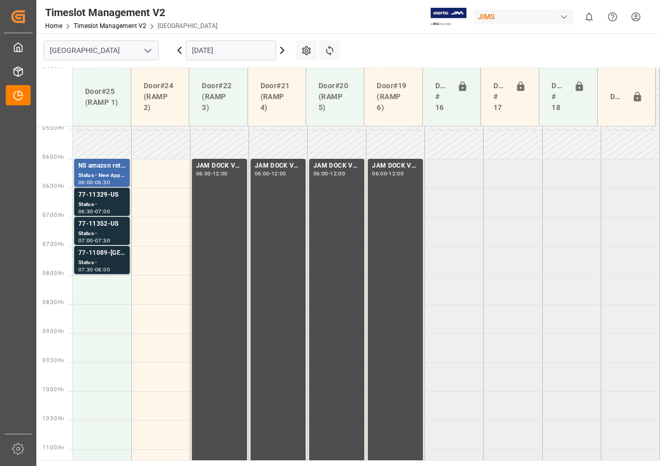
click at [105, 266] on div "Status -" at bounding box center [101, 262] width 47 height 9
click at [104, 230] on div "Status -" at bounding box center [101, 233] width 47 height 9
click at [104, 203] on div "Status -" at bounding box center [101, 204] width 47 height 9
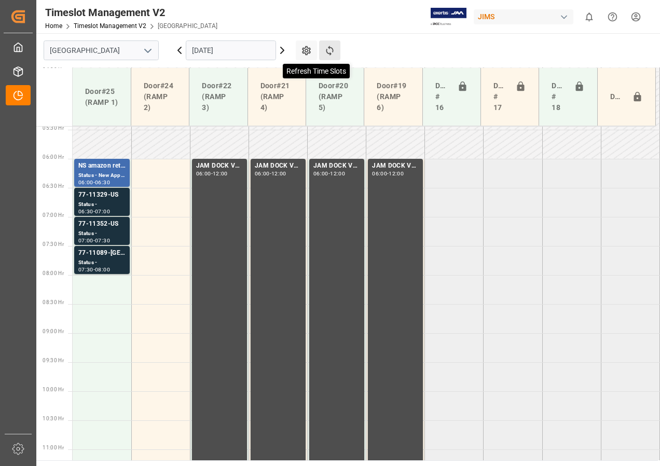
click at [332, 51] on icon at bounding box center [329, 50] width 11 height 11
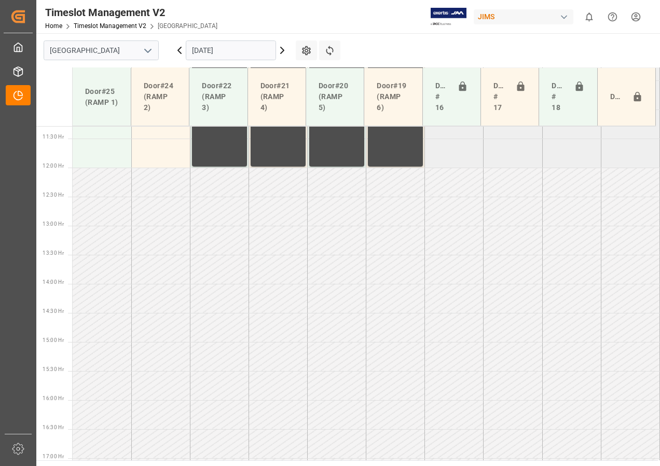
scroll to position [534, 0]
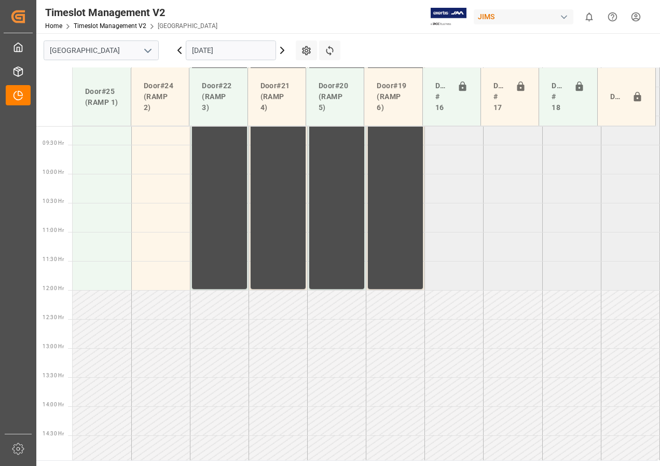
click at [252, 52] on input "[DATE]" at bounding box center [231, 50] width 90 height 20
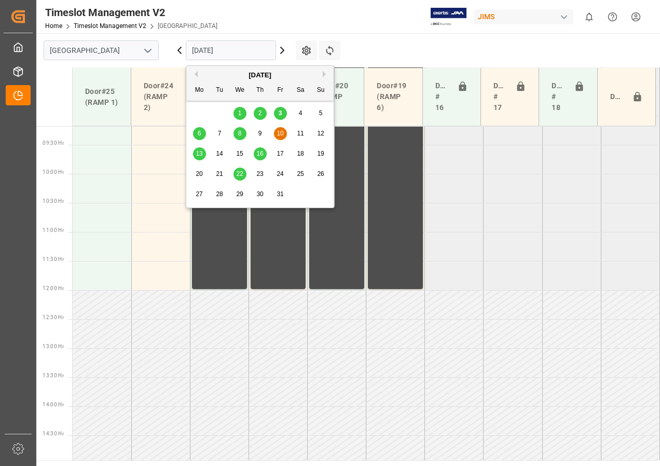
click at [281, 110] on span "3" at bounding box center [281, 113] width 4 height 7
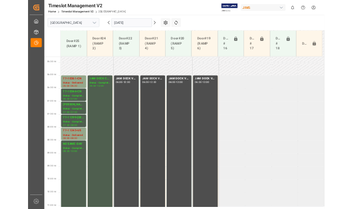
scroll to position [305, 0]
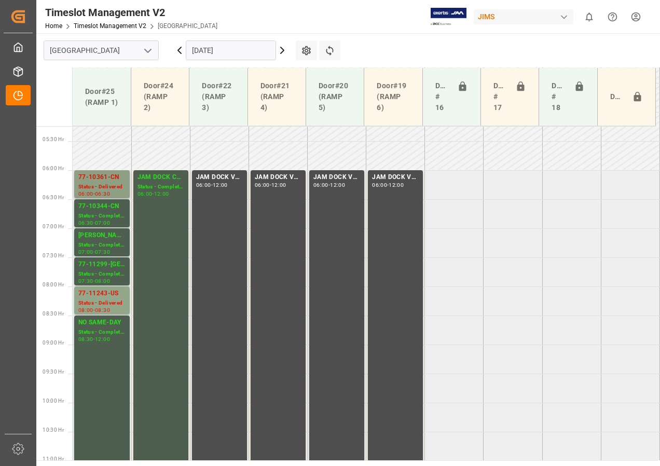
click at [120, 192] on div "06:00 - 06:30" at bounding box center [101, 195] width 47 height 6
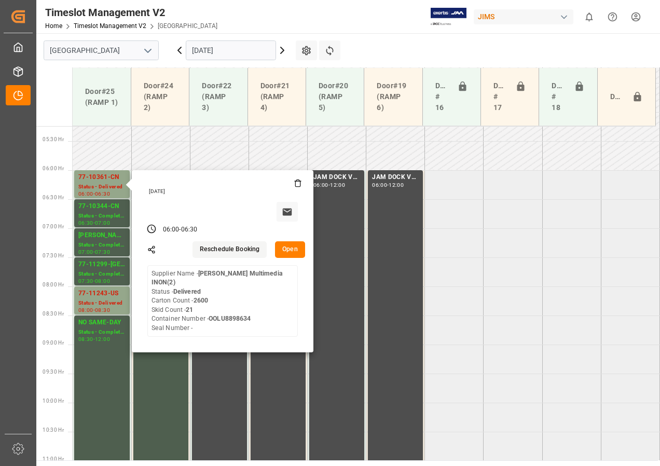
click at [228, 50] on input "[DATE]" at bounding box center [231, 50] width 90 height 20
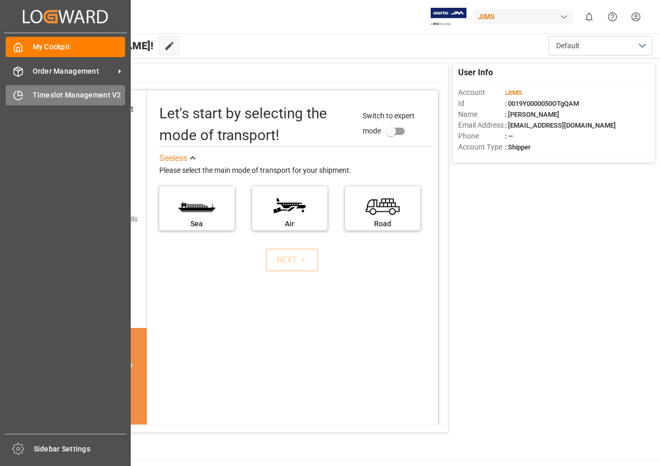
click at [47, 96] on span "Timeslot Management V2" at bounding box center [79, 95] width 93 height 11
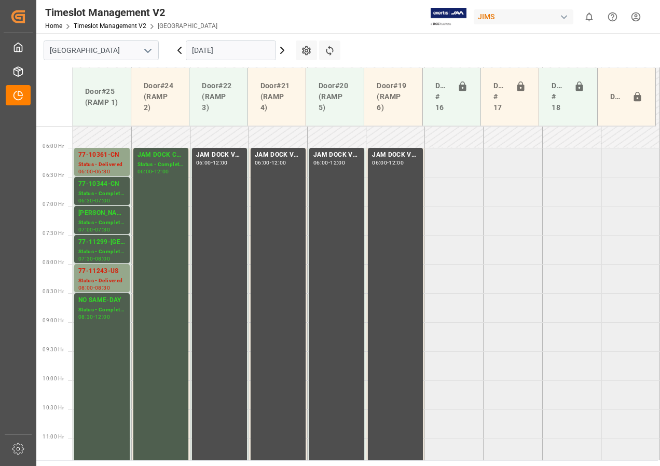
scroll to position [270, 0]
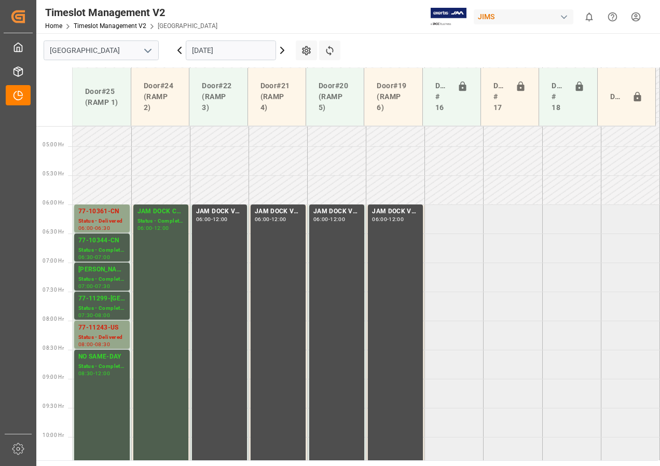
click at [284, 52] on icon at bounding box center [282, 50] width 12 height 12
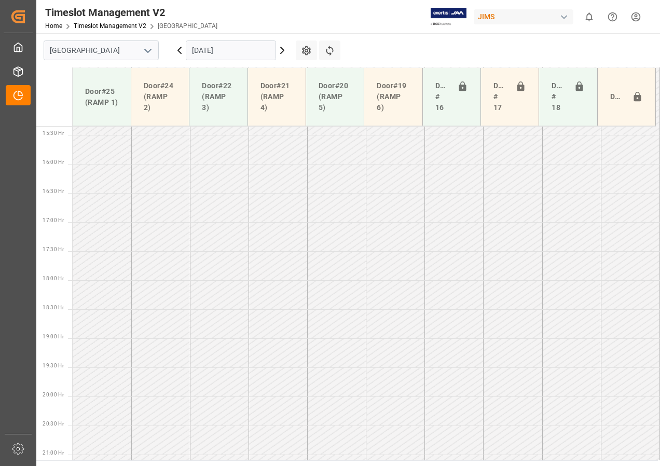
scroll to position [945, 0]
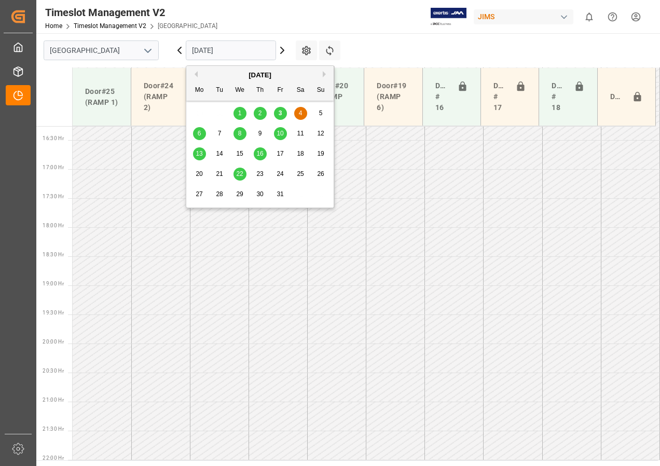
click at [242, 50] on input "04-10-2025" at bounding box center [231, 50] width 90 height 20
click at [199, 132] on span "6" at bounding box center [200, 133] width 4 height 7
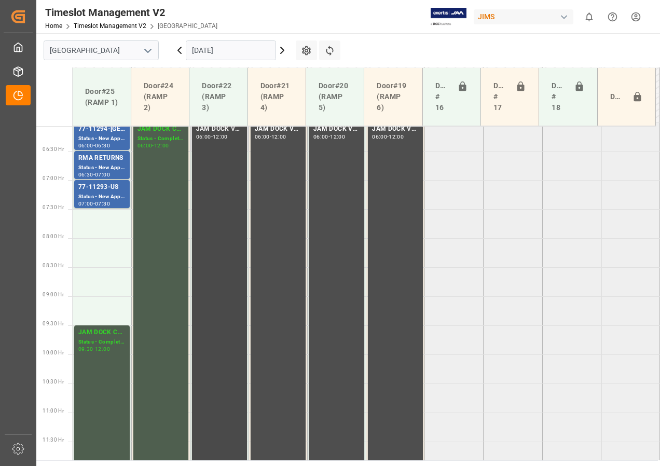
scroll to position [335, 0]
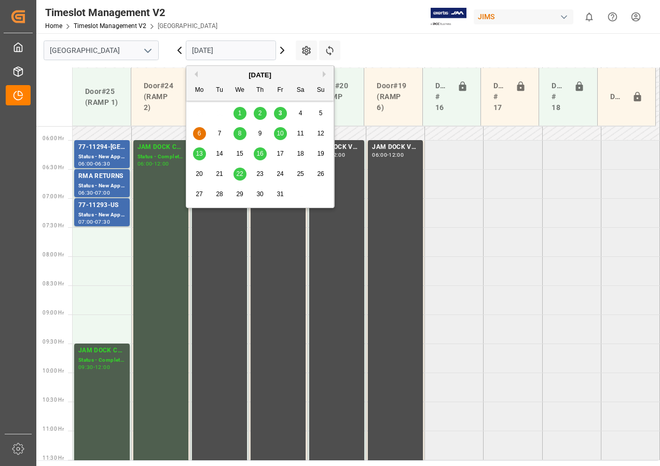
click at [210, 51] on input "[DATE]" at bounding box center [231, 50] width 90 height 20
click at [217, 130] on div "7" at bounding box center [219, 134] width 13 height 12
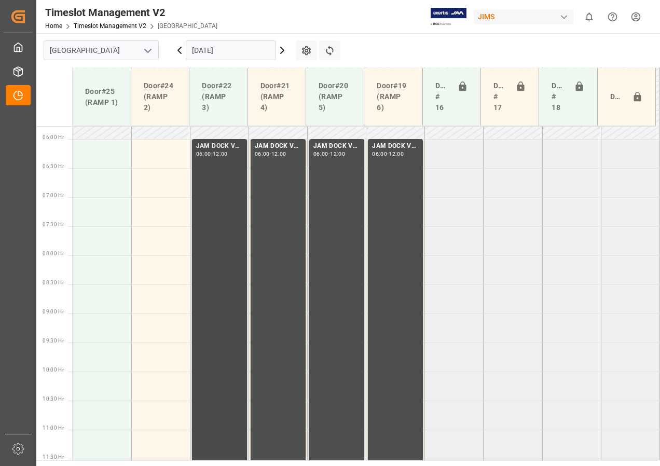
scroll to position [335, 0]
click at [219, 52] on input "[DATE]" at bounding box center [231, 50] width 90 height 20
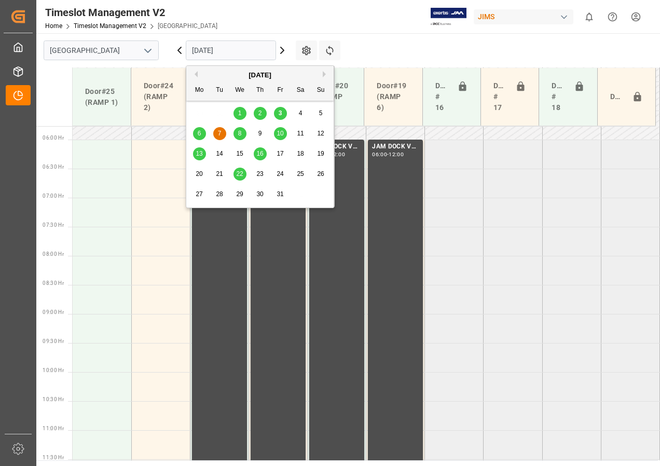
click at [241, 130] on span "8" at bounding box center [240, 133] width 4 height 7
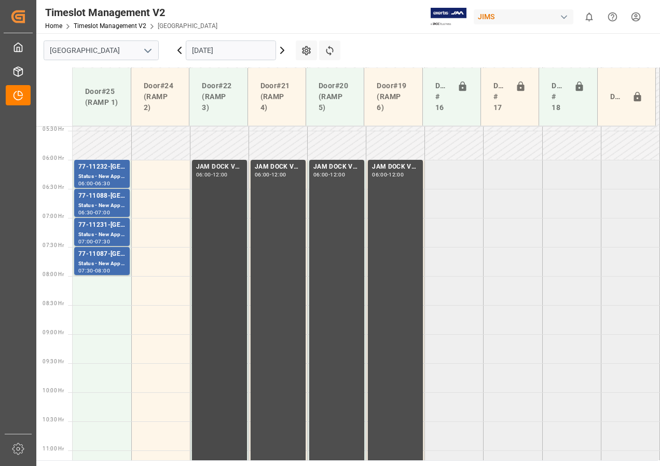
scroll to position [304, 0]
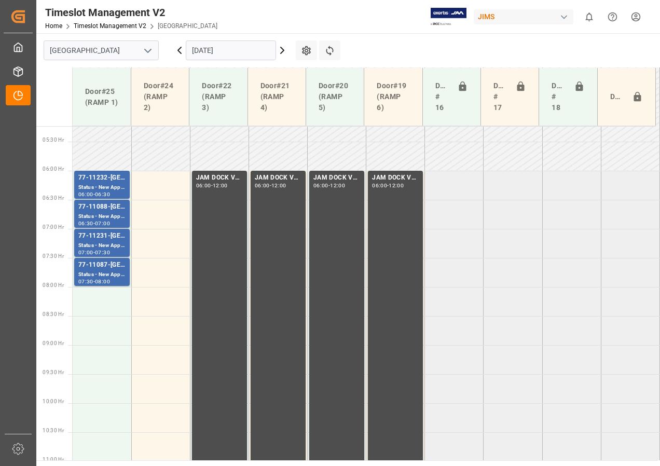
click at [223, 50] on input "[DATE]" at bounding box center [231, 50] width 90 height 20
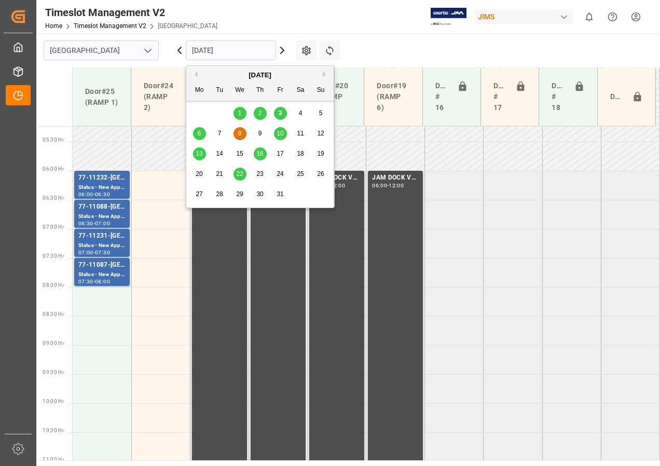
click at [260, 131] on span "9" at bounding box center [260, 133] width 4 height 7
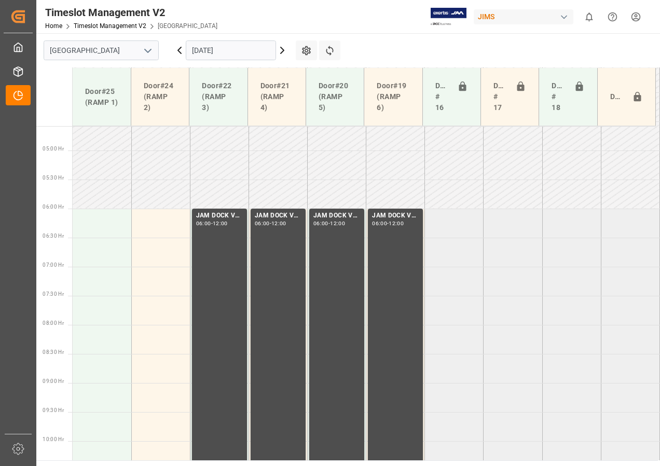
scroll to position [322, 0]
